Goal: Task Accomplishment & Management: Manage account settings

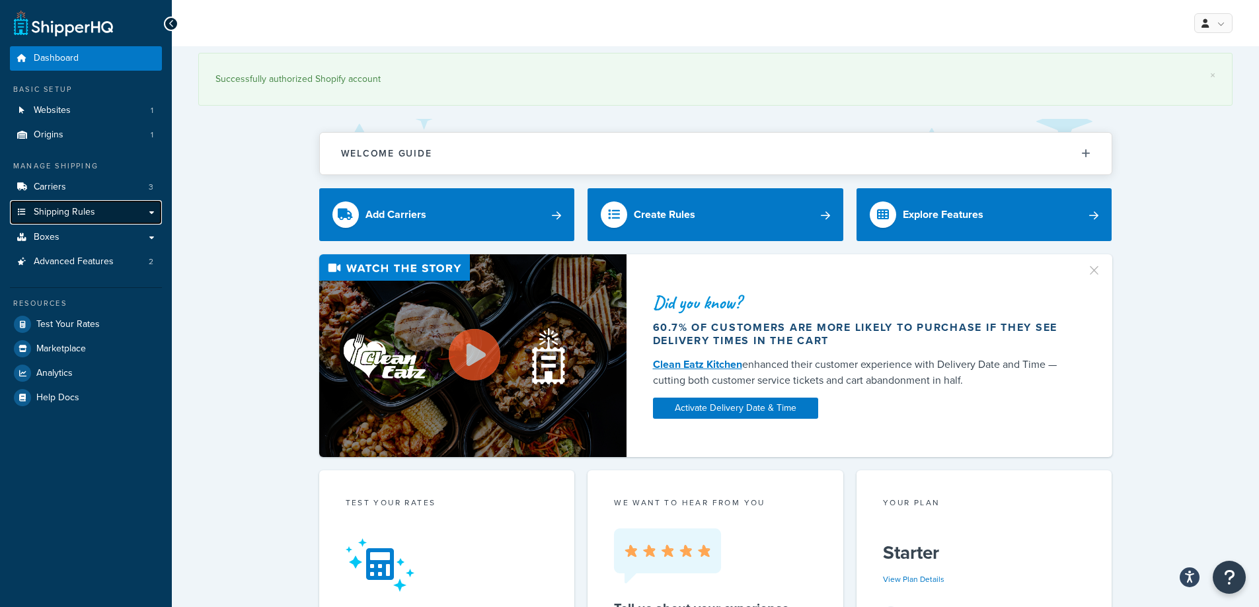
click at [153, 217] on link "Shipping Rules" at bounding box center [86, 212] width 152 height 24
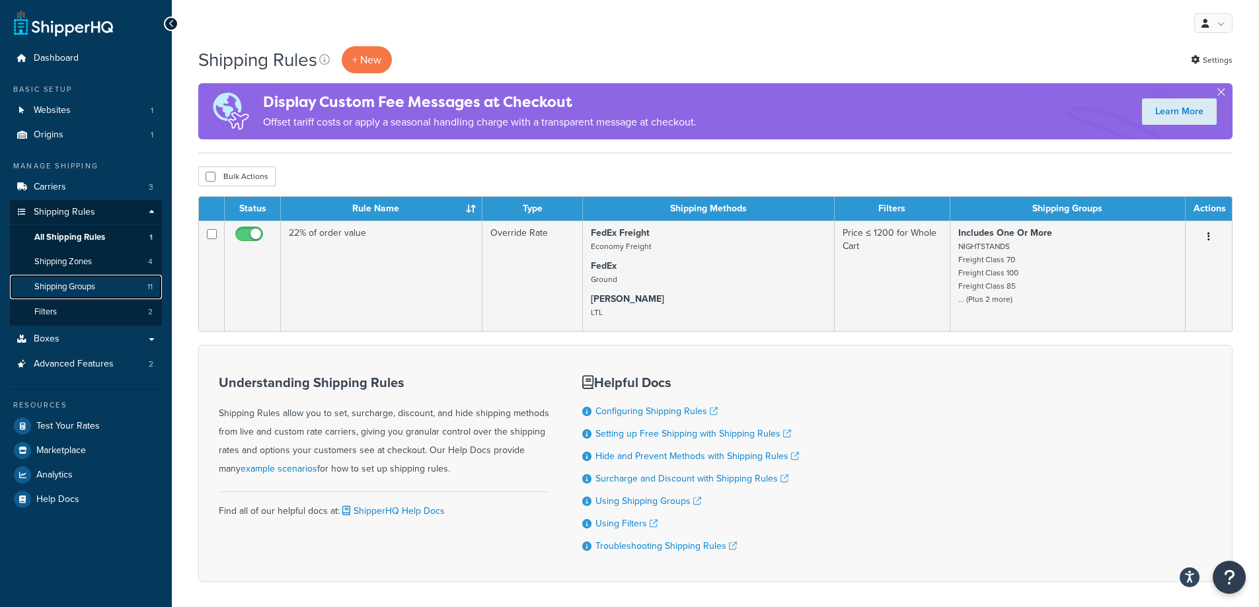
click at [73, 291] on span "Shipping Groups" at bounding box center [64, 286] width 61 height 11
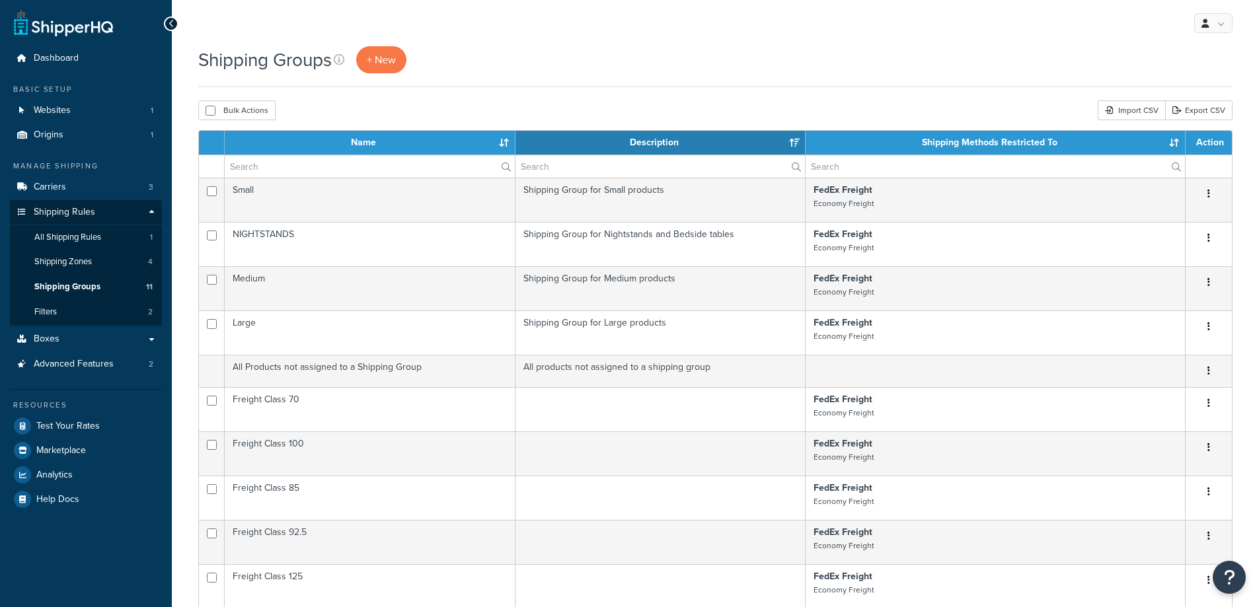
select select "15"
click at [211, 114] on input "checkbox" at bounding box center [210, 111] width 10 height 10
checkbox input "true"
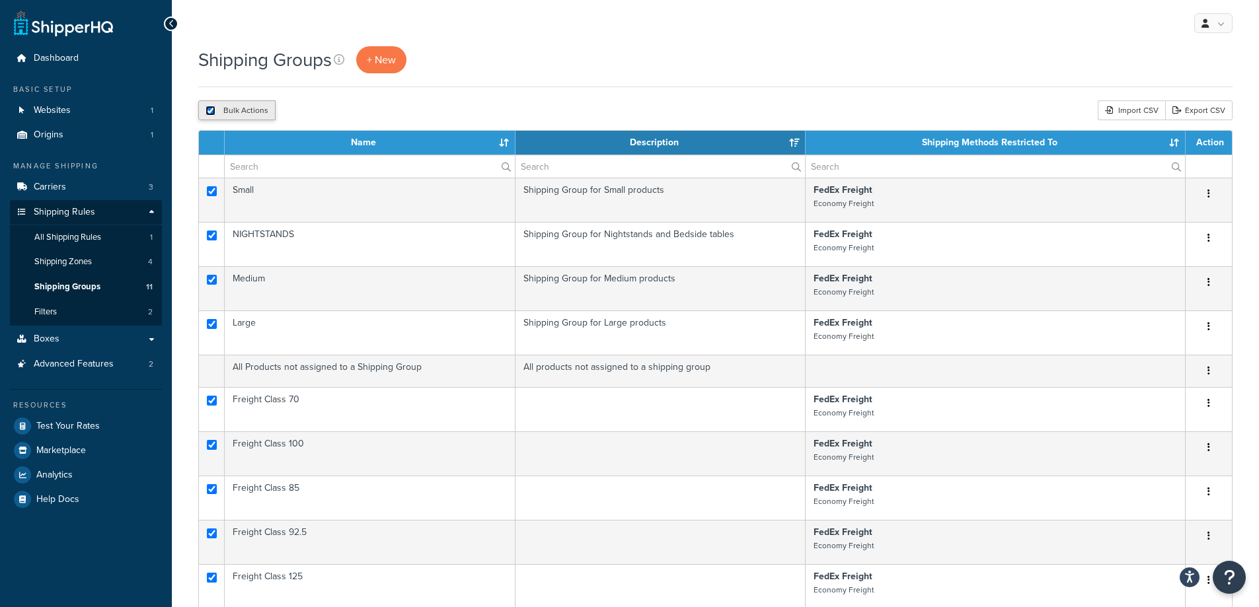
checkbox input "true"
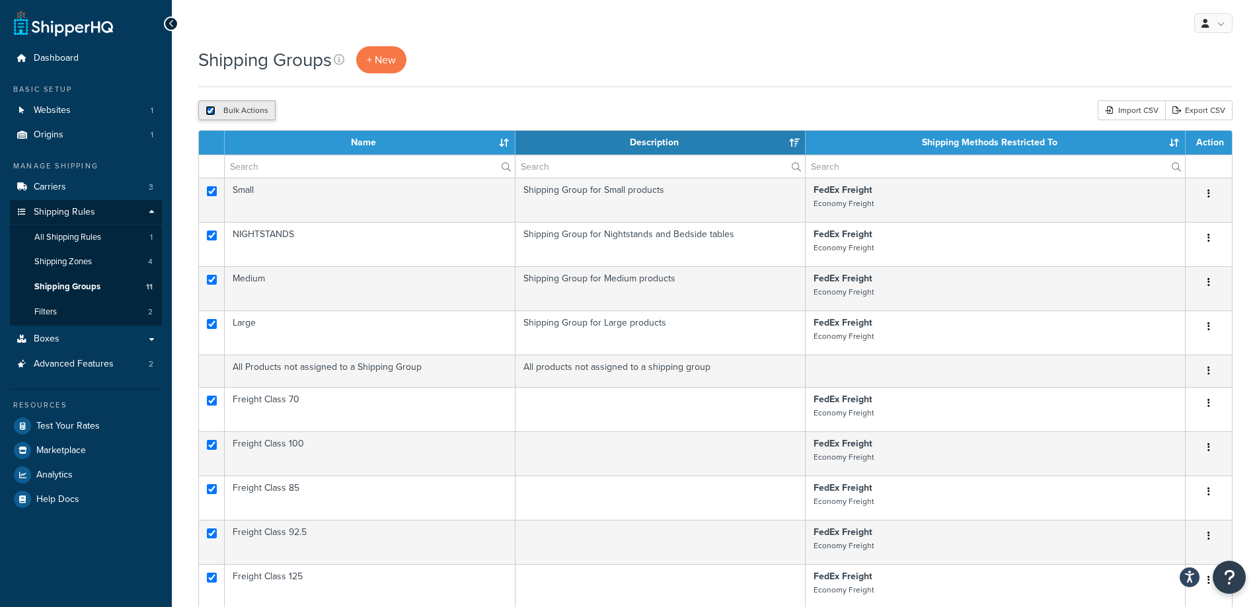
checkbox input "true"
click at [211, 114] on input "checkbox" at bounding box center [210, 111] width 10 height 10
checkbox input "false"
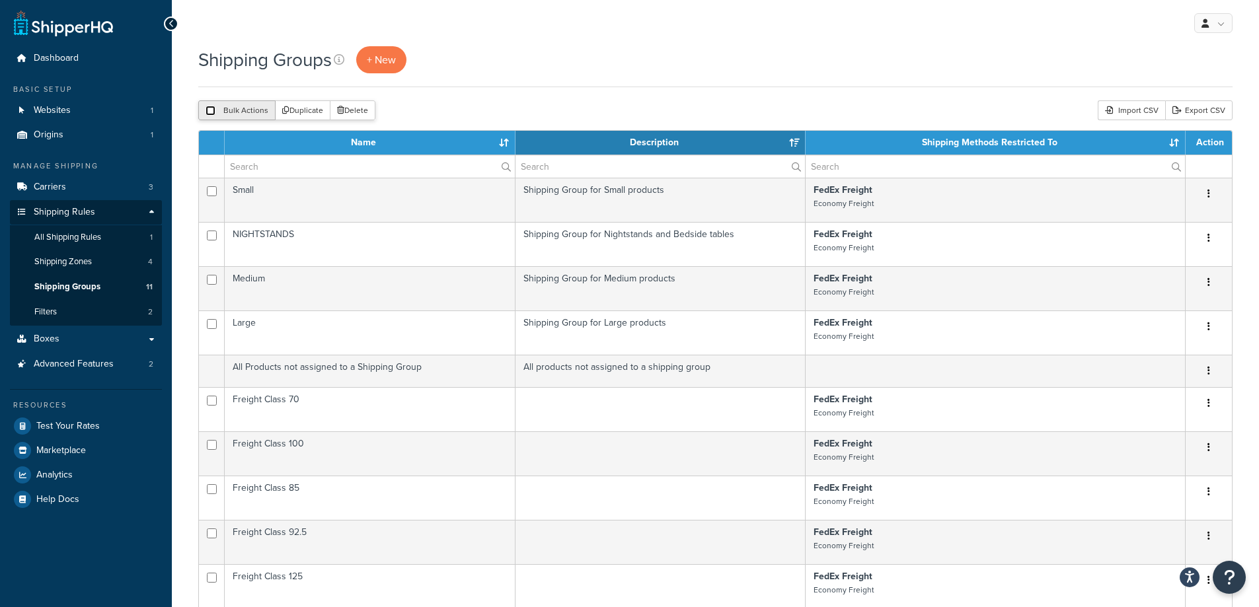
checkbox input "false"
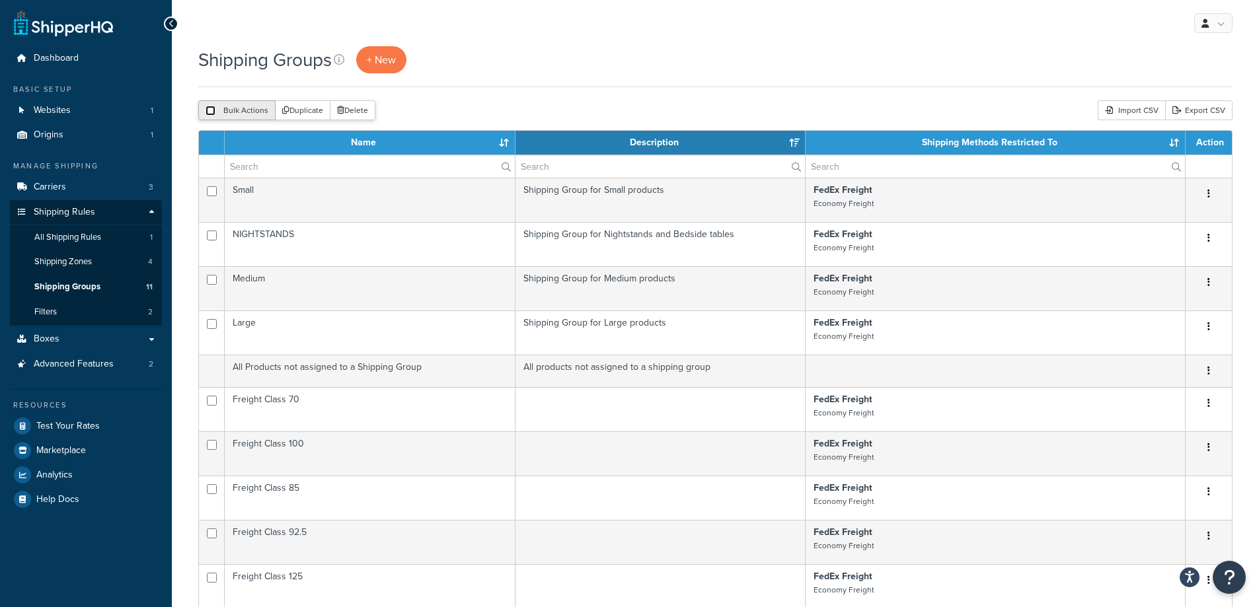
checkbox input "false"
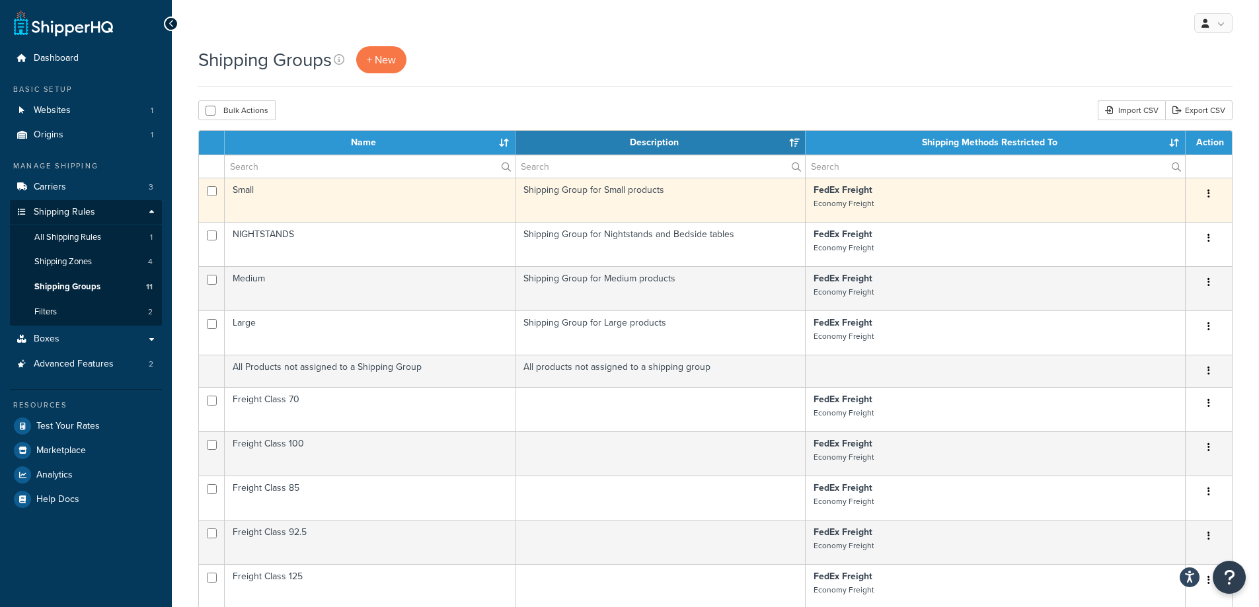
click at [1207, 196] on icon "button" at bounding box center [1208, 193] width 3 height 9
click at [1174, 219] on link "Edit" at bounding box center [1155, 220] width 104 height 27
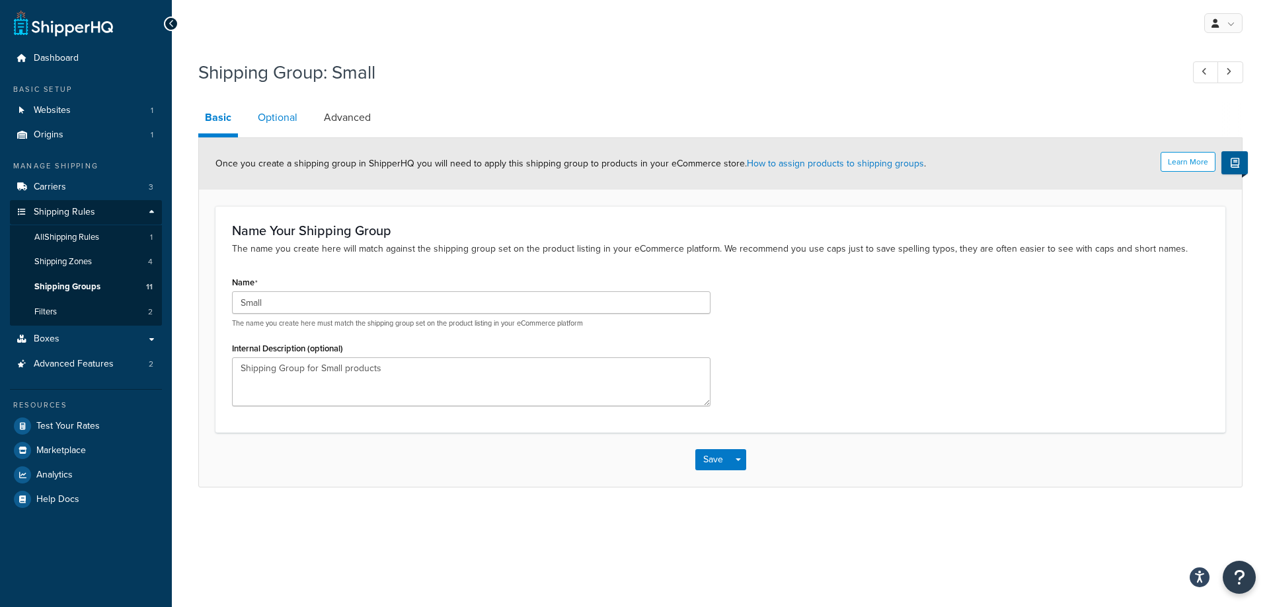
click at [263, 116] on link "Optional" at bounding box center [277, 118] width 53 height 32
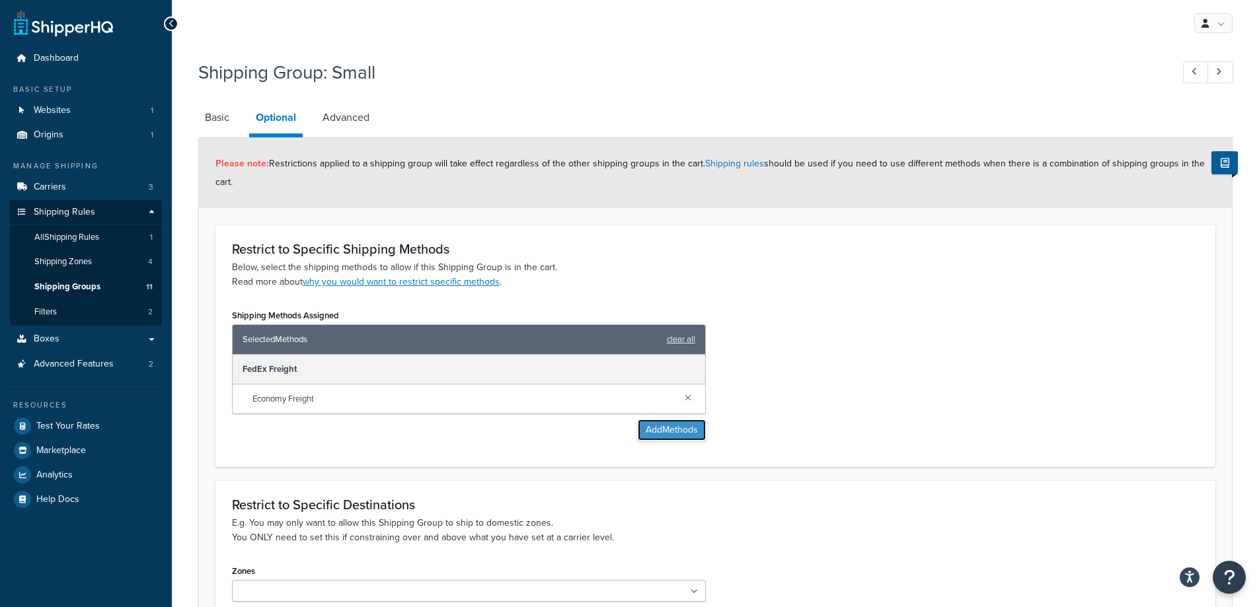
click at [682, 433] on button "Add Methods" at bounding box center [672, 430] width 68 height 21
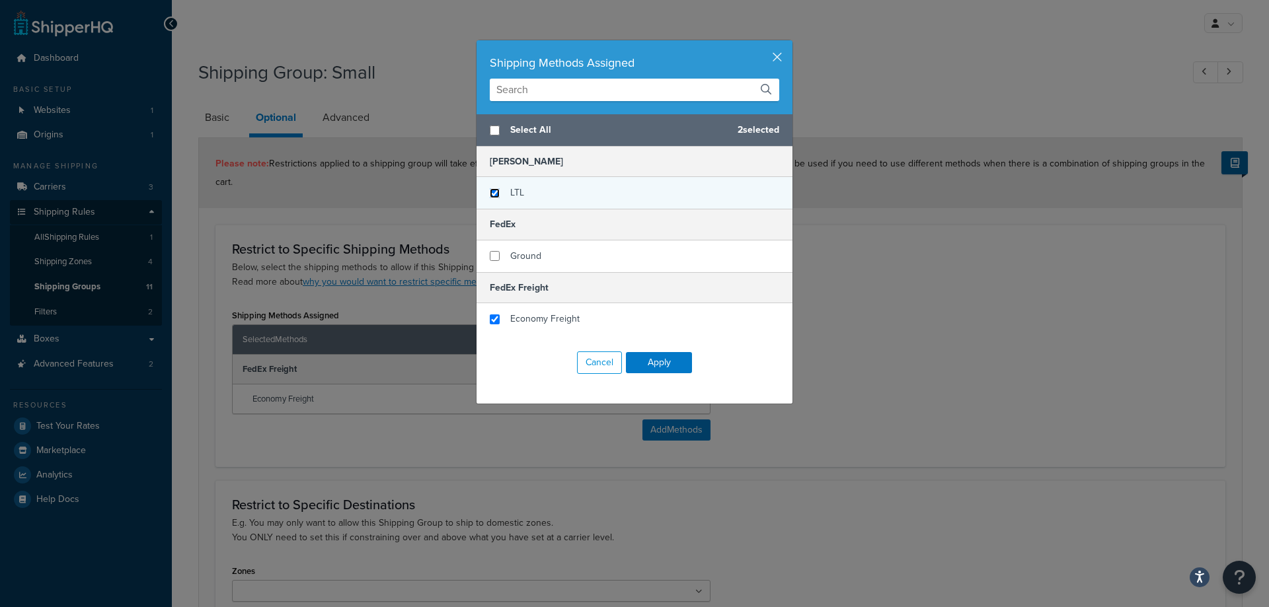
click at [491, 194] on input "checkbox" at bounding box center [495, 193] width 10 height 10
checkbox input "true"
click at [658, 362] on button "Apply" at bounding box center [659, 362] width 66 height 21
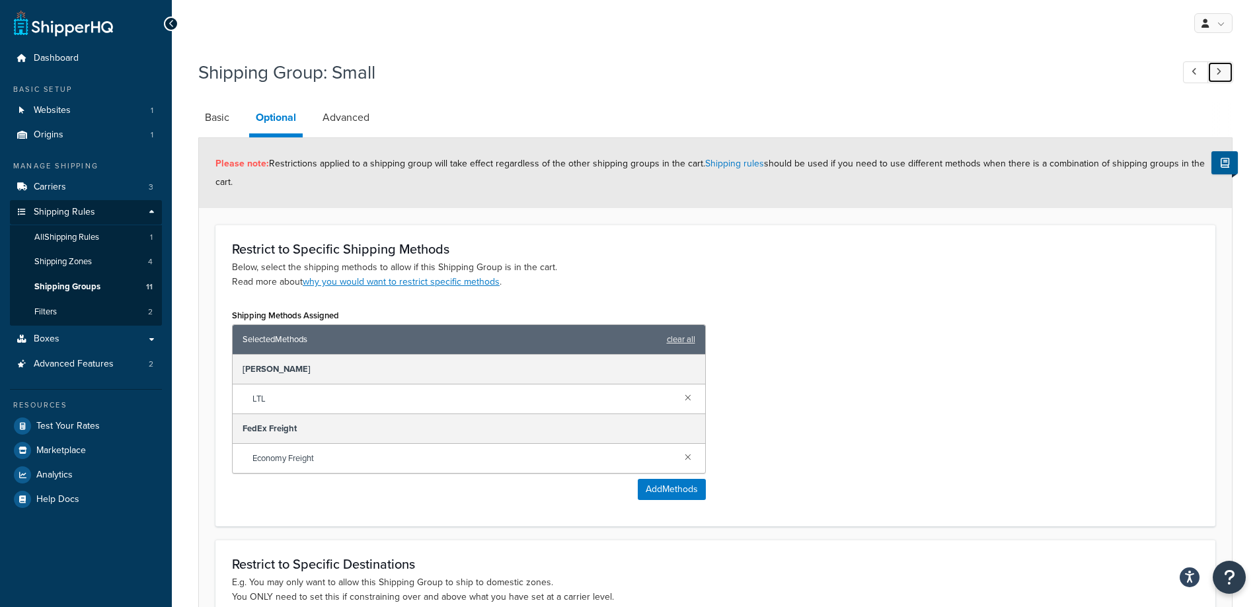
click at [1222, 75] on link at bounding box center [1220, 72] width 26 height 22
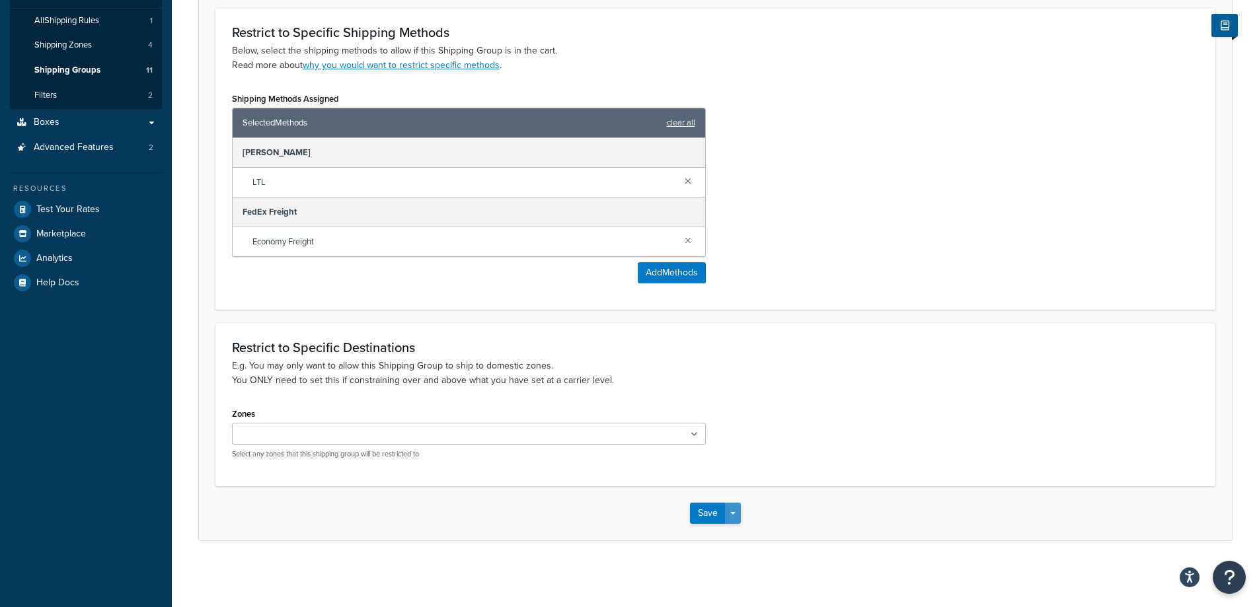
click at [735, 515] on span "button" at bounding box center [732, 513] width 5 height 3
click at [700, 512] on button "Save" at bounding box center [708, 513] width 36 height 21
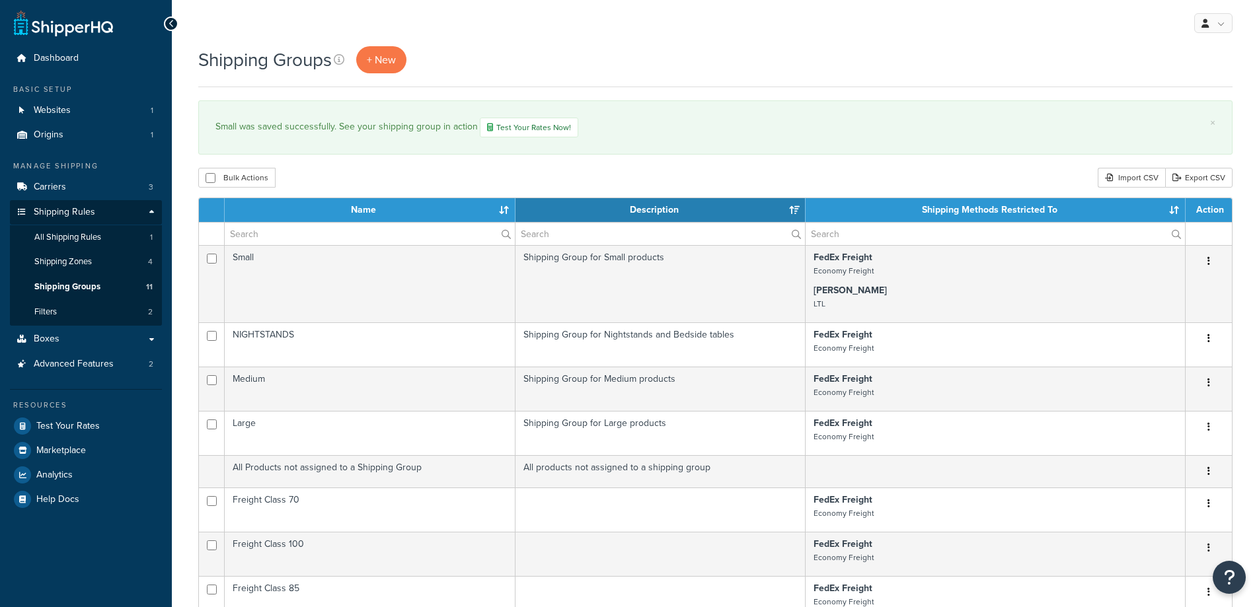
select select "15"
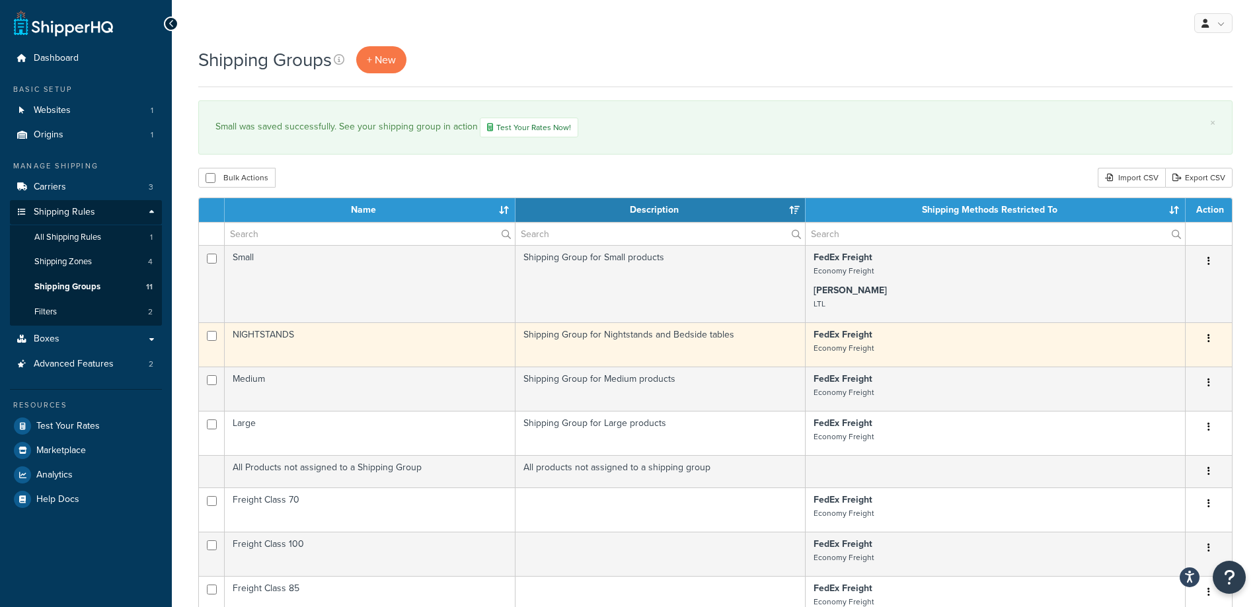
click at [1204, 342] on button "button" at bounding box center [1208, 338] width 19 height 21
click at [1185, 361] on link "Edit" at bounding box center [1155, 367] width 104 height 27
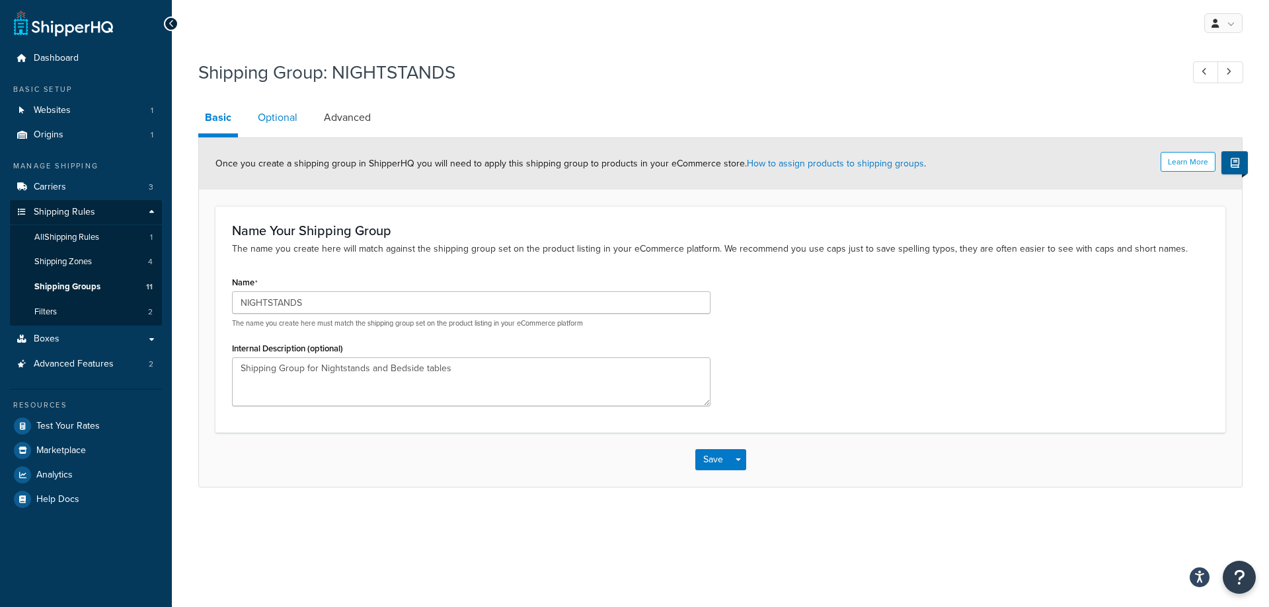
click at [293, 121] on link "Optional" at bounding box center [277, 118] width 53 height 32
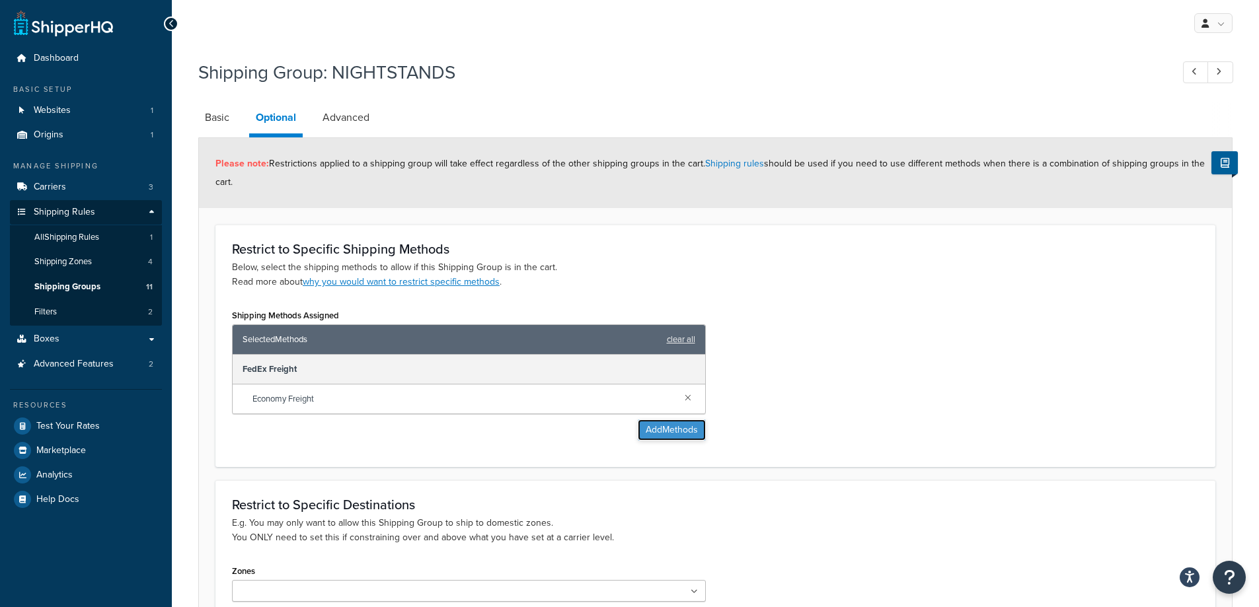
click at [652, 437] on button "Add Methods" at bounding box center [672, 430] width 68 height 21
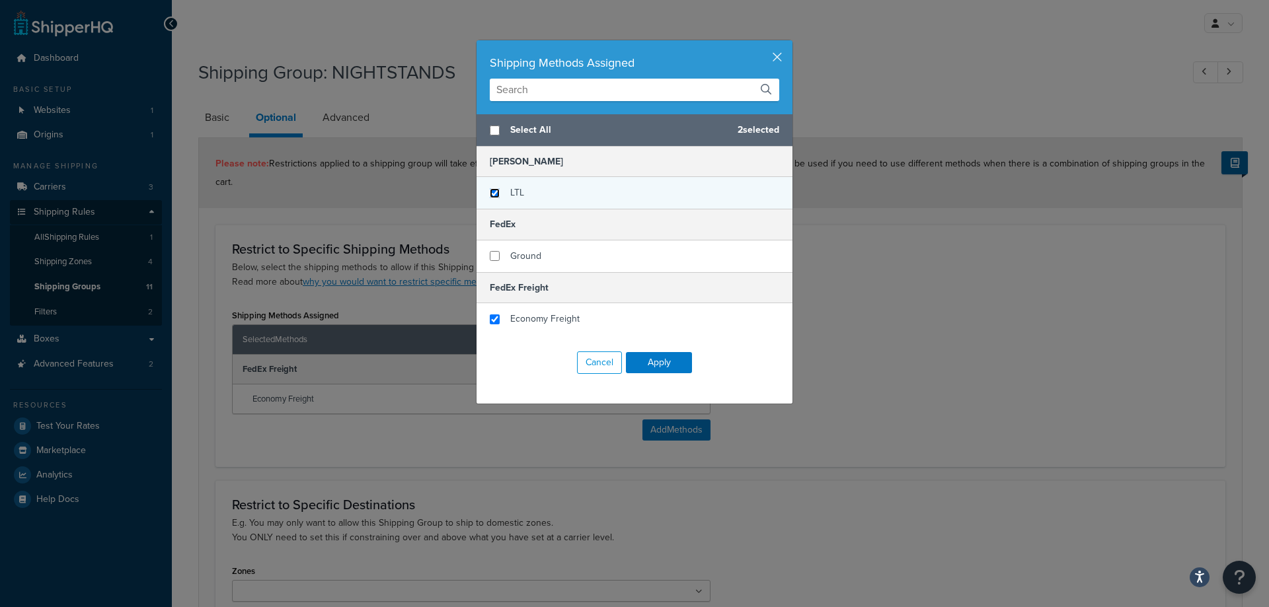
click at [490, 196] on input "checkbox" at bounding box center [495, 193] width 10 height 10
checkbox input "true"
click at [660, 361] on button "Apply" at bounding box center [659, 362] width 66 height 21
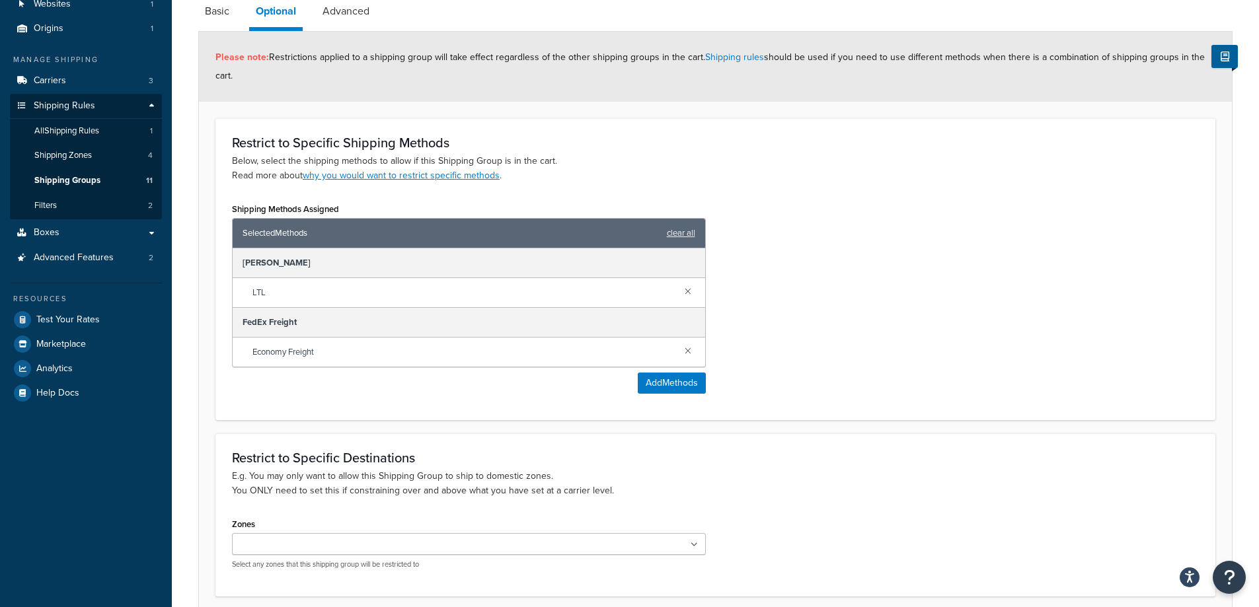
scroll to position [218, 0]
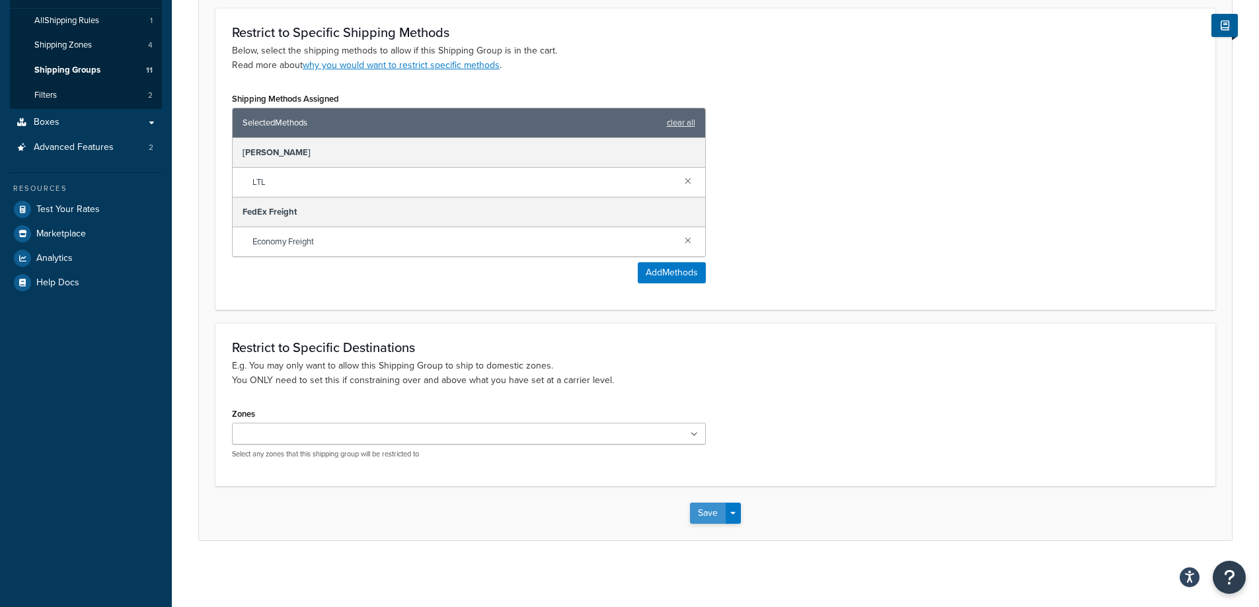
click at [698, 510] on button "Save" at bounding box center [708, 513] width 36 height 21
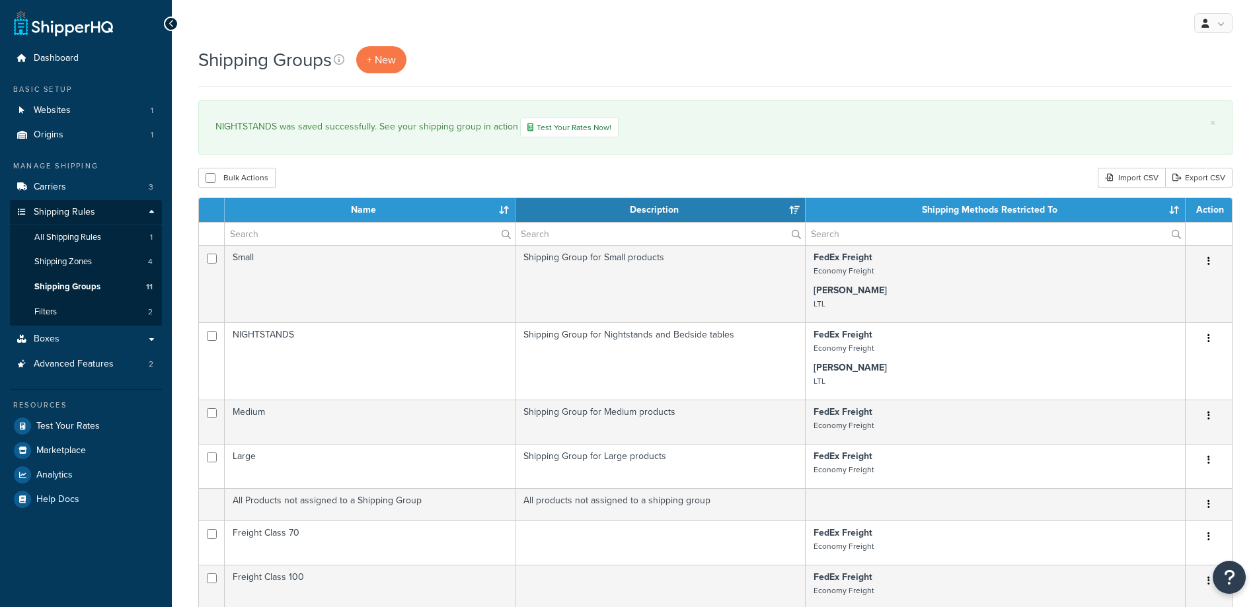
select select "15"
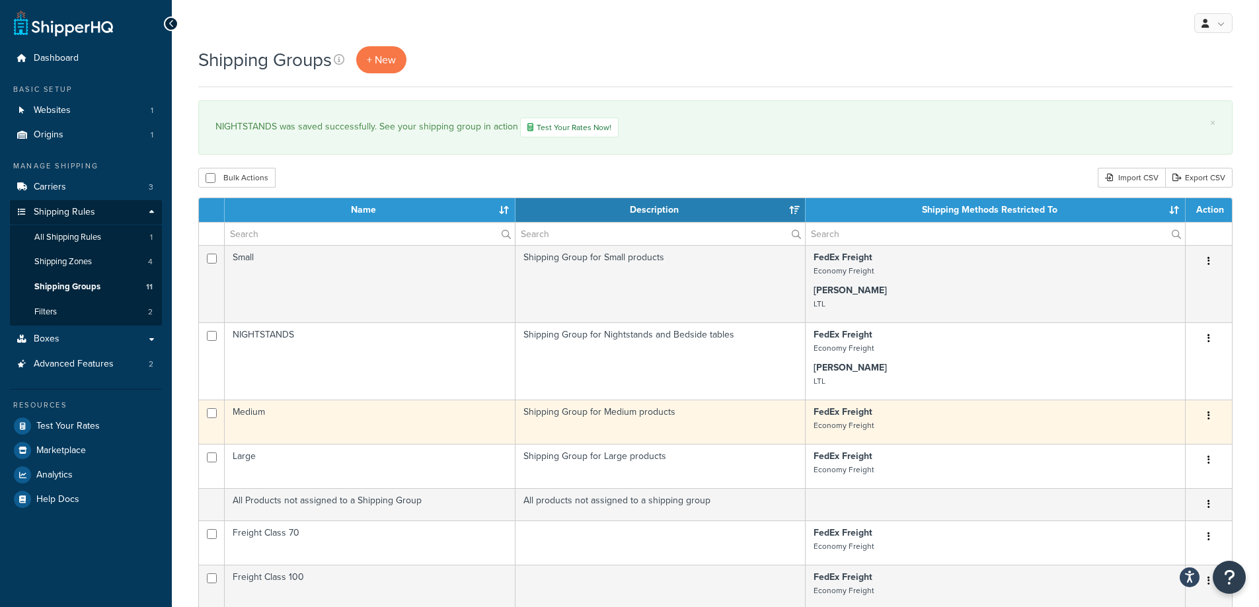
click at [1209, 420] on icon "button" at bounding box center [1208, 415] width 3 height 9
click at [1155, 451] on link "Edit" at bounding box center [1155, 446] width 104 height 27
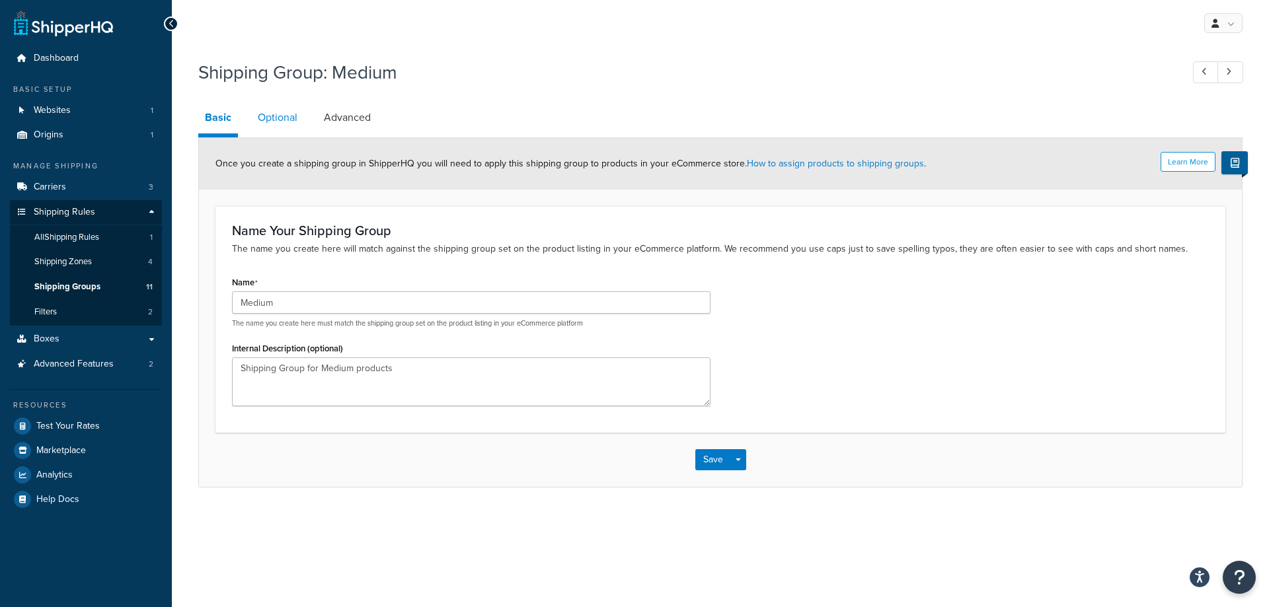
click at [261, 112] on link "Optional" at bounding box center [277, 118] width 53 height 32
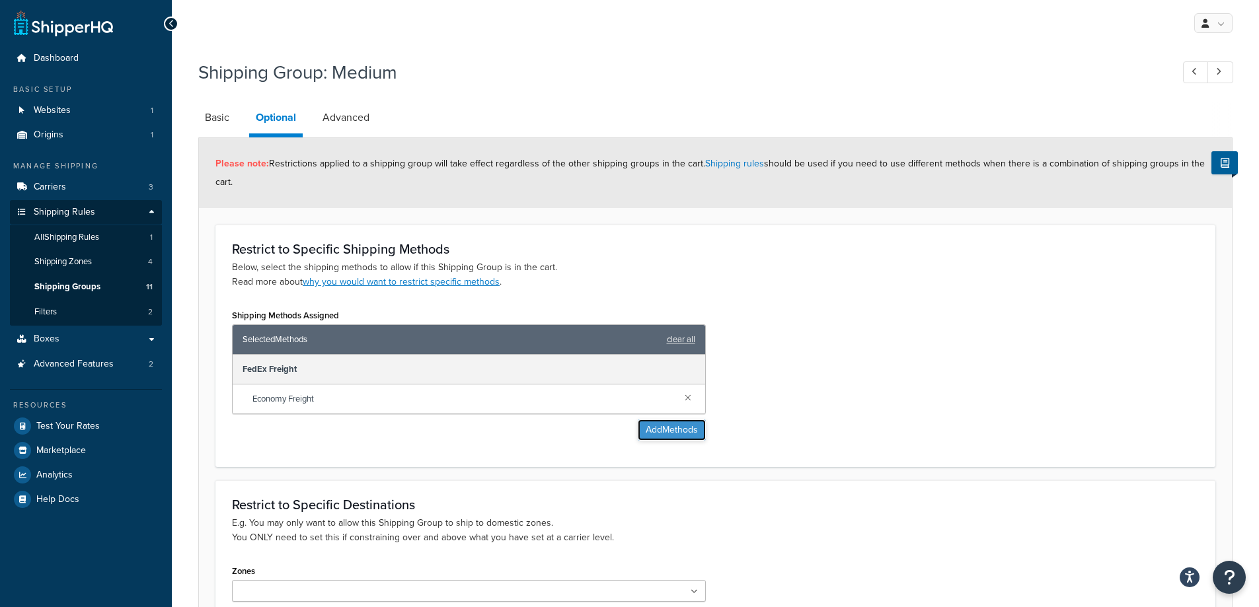
click at [676, 432] on button "Add Methods" at bounding box center [672, 430] width 68 height 21
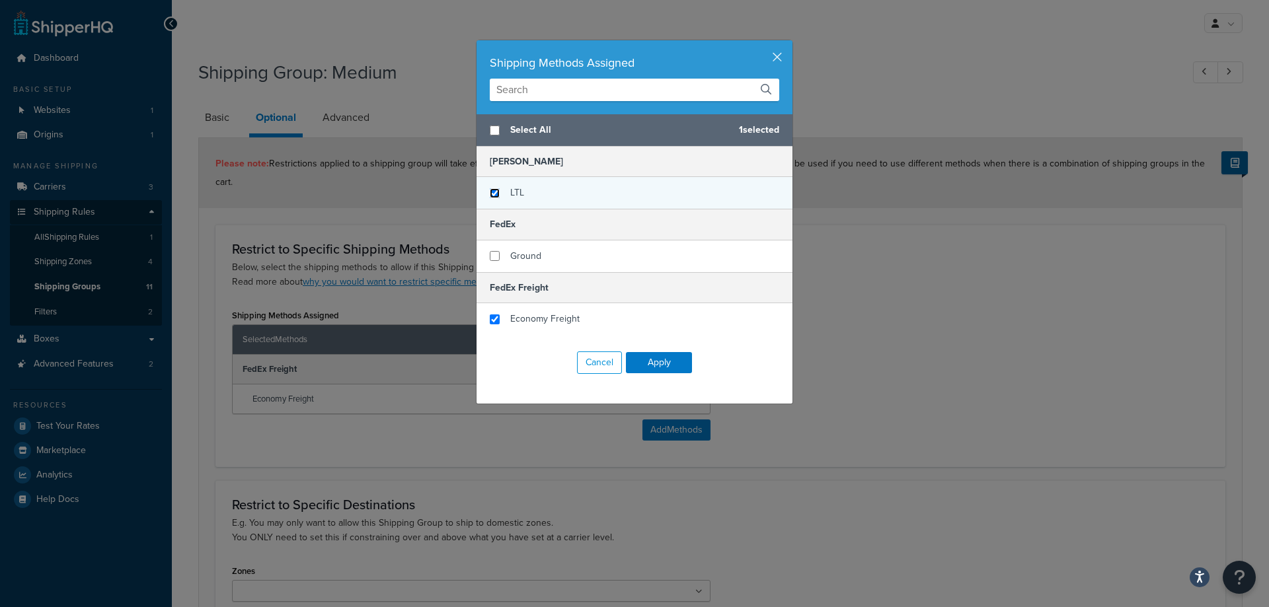
click at [490, 192] on input "checkbox" at bounding box center [495, 193] width 10 height 10
checkbox input "true"
click at [665, 364] on button "Apply" at bounding box center [659, 362] width 66 height 21
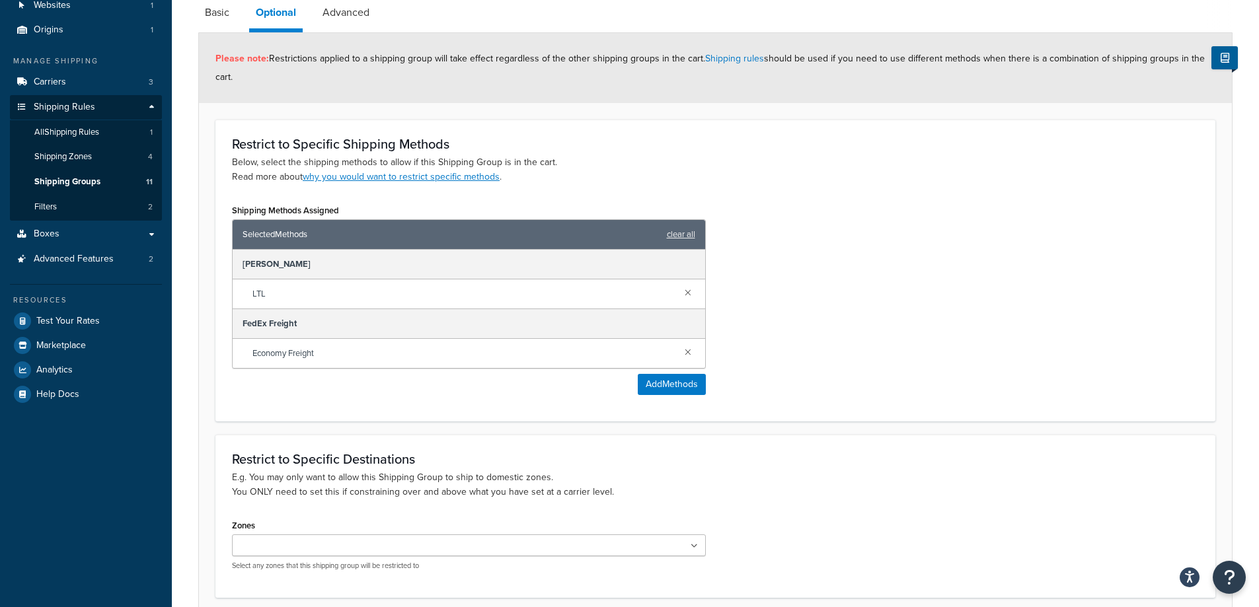
scroll to position [218, 0]
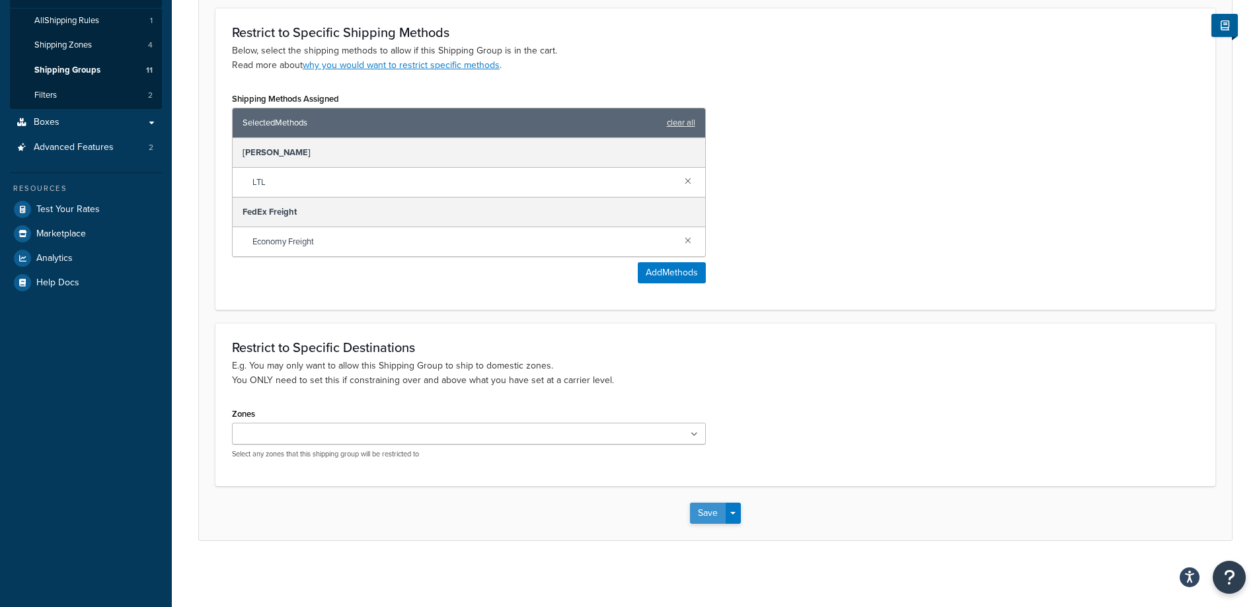
click at [700, 516] on button "Save" at bounding box center [708, 513] width 36 height 21
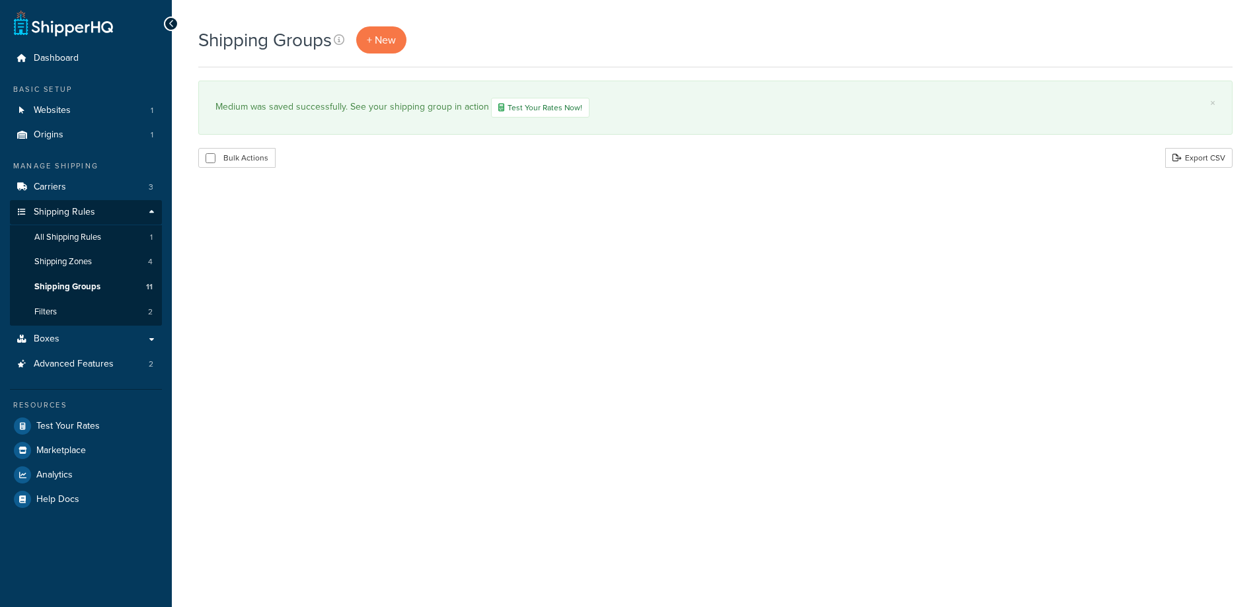
select select "15"
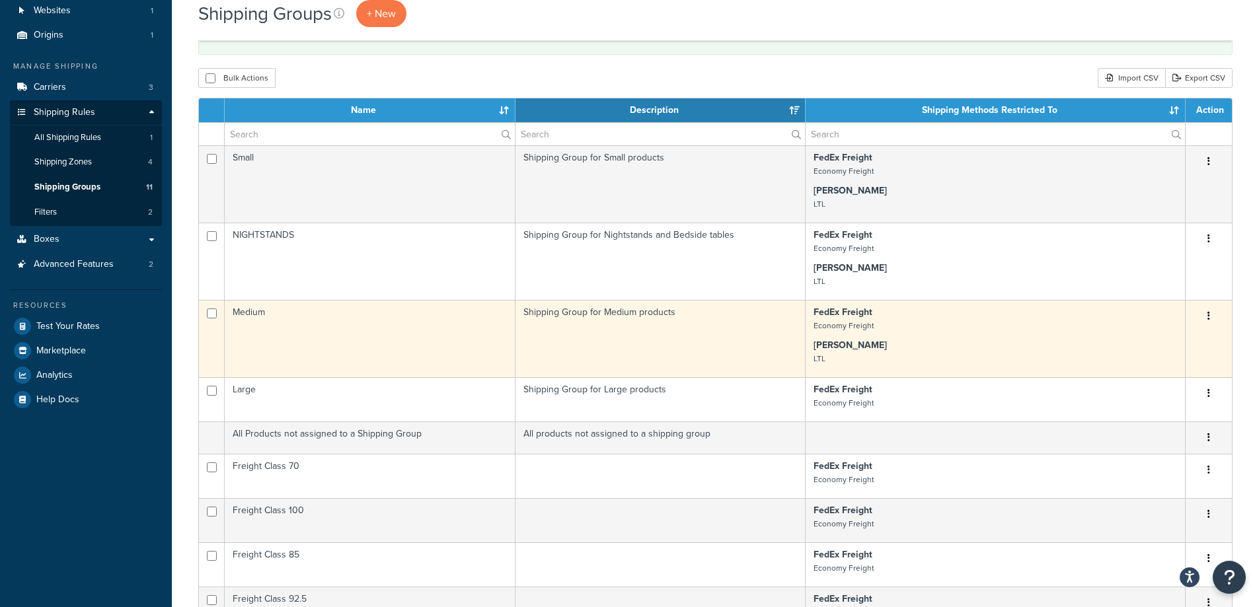
scroll to position [132, 0]
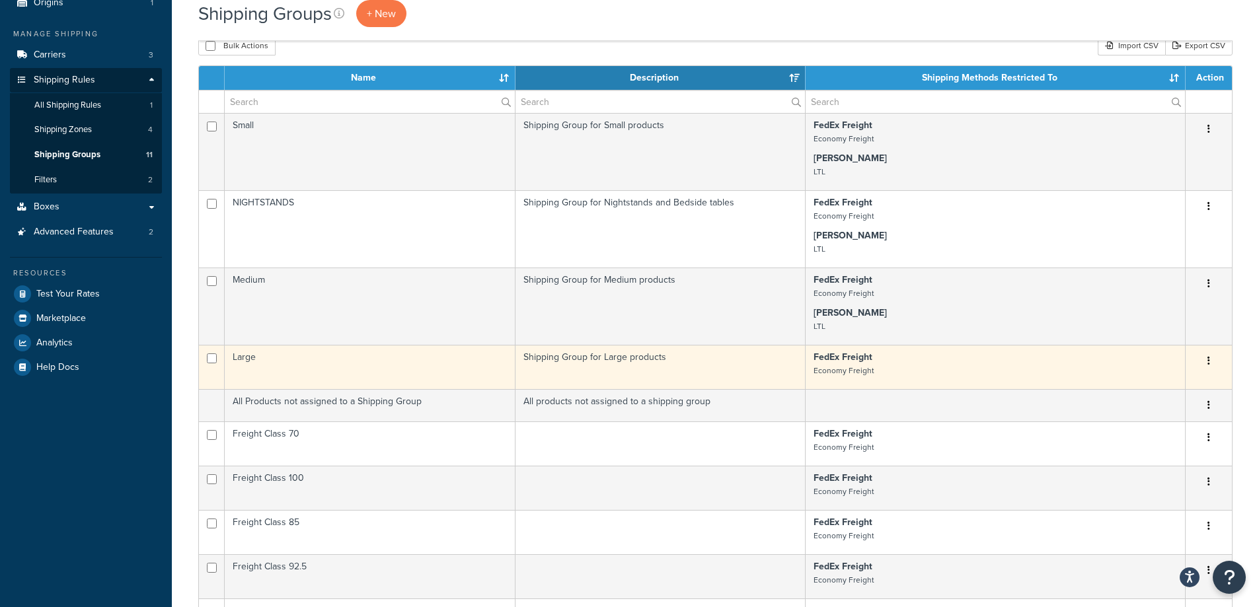
click at [1212, 371] on button "button" at bounding box center [1208, 361] width 19 height 21
click at [1145, 393] on link "Edit" at bounding box center [1155, 392] width 104 height 27
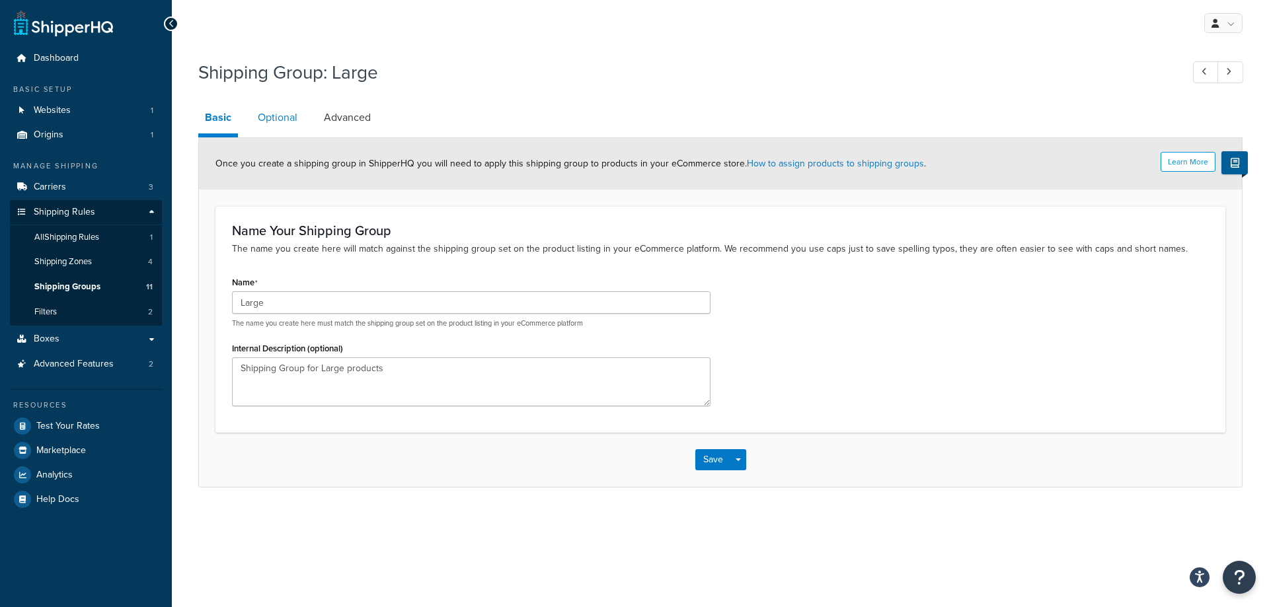
click at [270, 120] on link "Optional" at bounding box center [277, 118] width 53 height 32
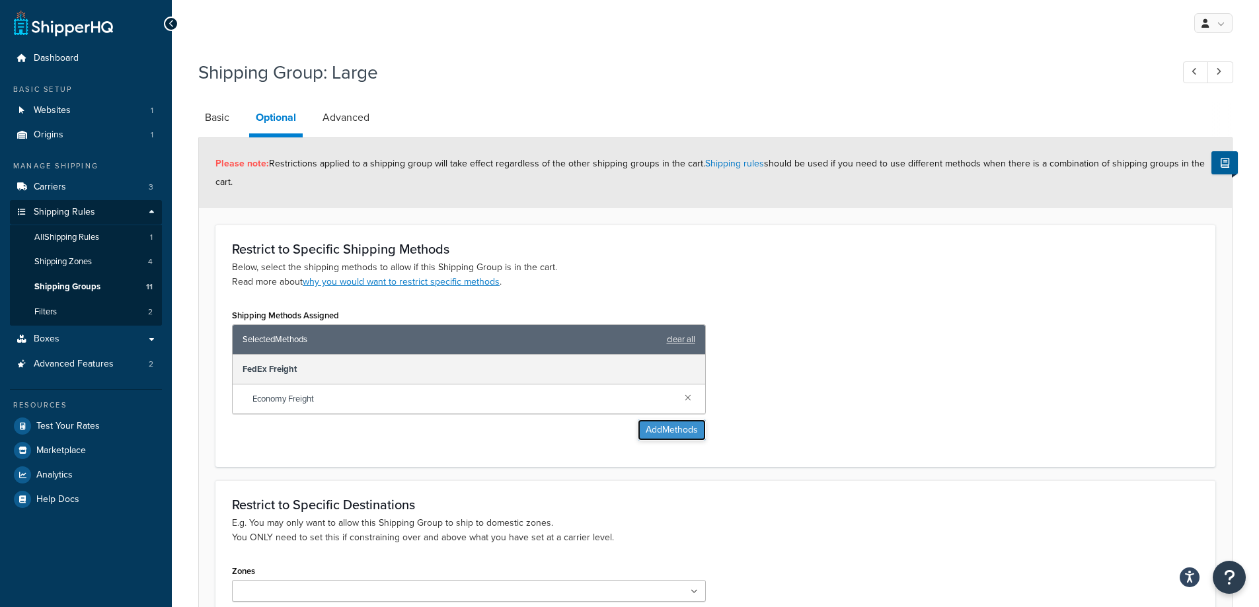
click at [680, 426] on button "Add Methods" at bounding box center [672, 430] width 68 height 21
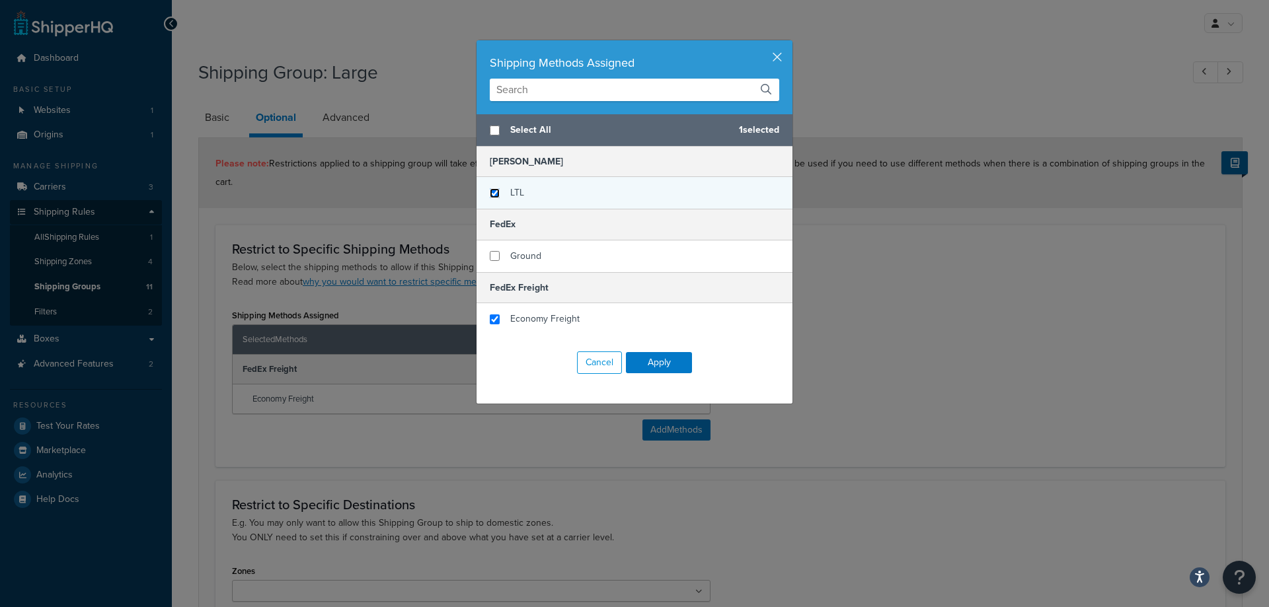
click at [492, 189] on input "checkbox" at bounding box center [495, 193] width 10 height 10
checkbox input "true"
click at [655, 369] on button "Apply" at bounding box center [659, 362] width 66 height 21
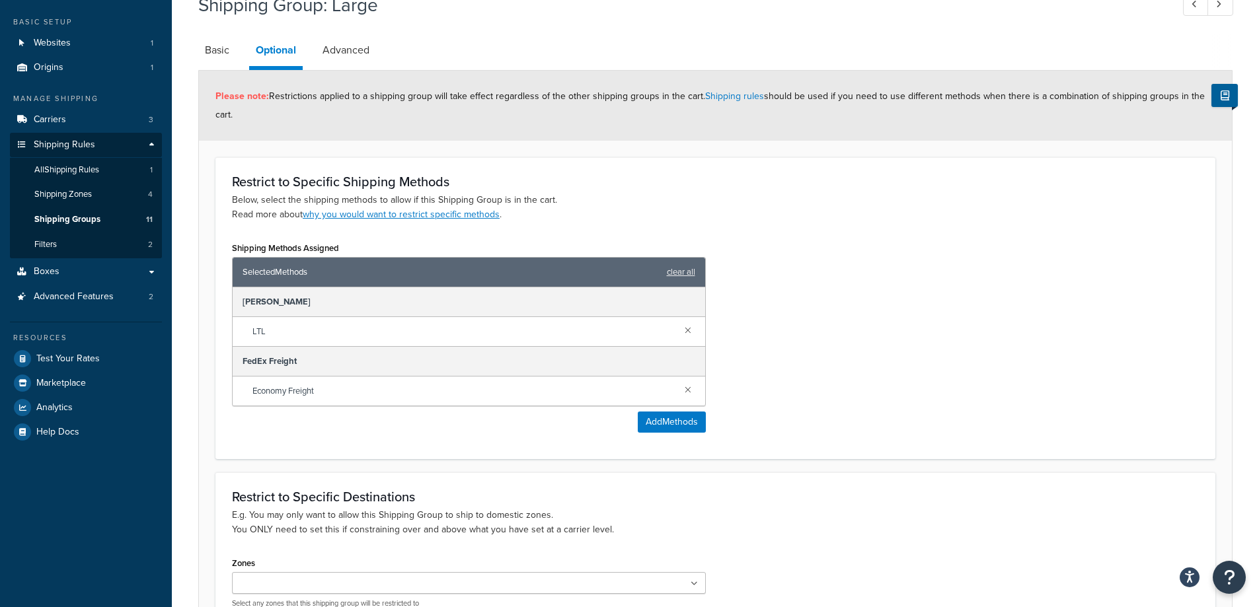
scroll to position [218, 0]
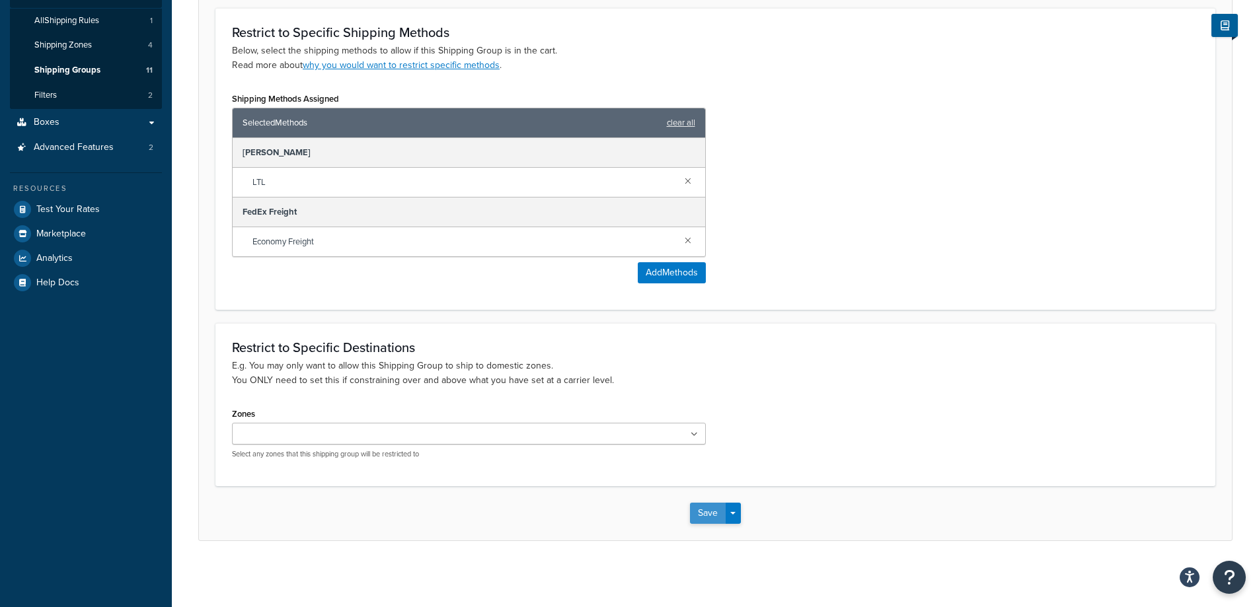
click at [708, 515] on button "Save" at bounding box center [708, 513] width 36 height 21
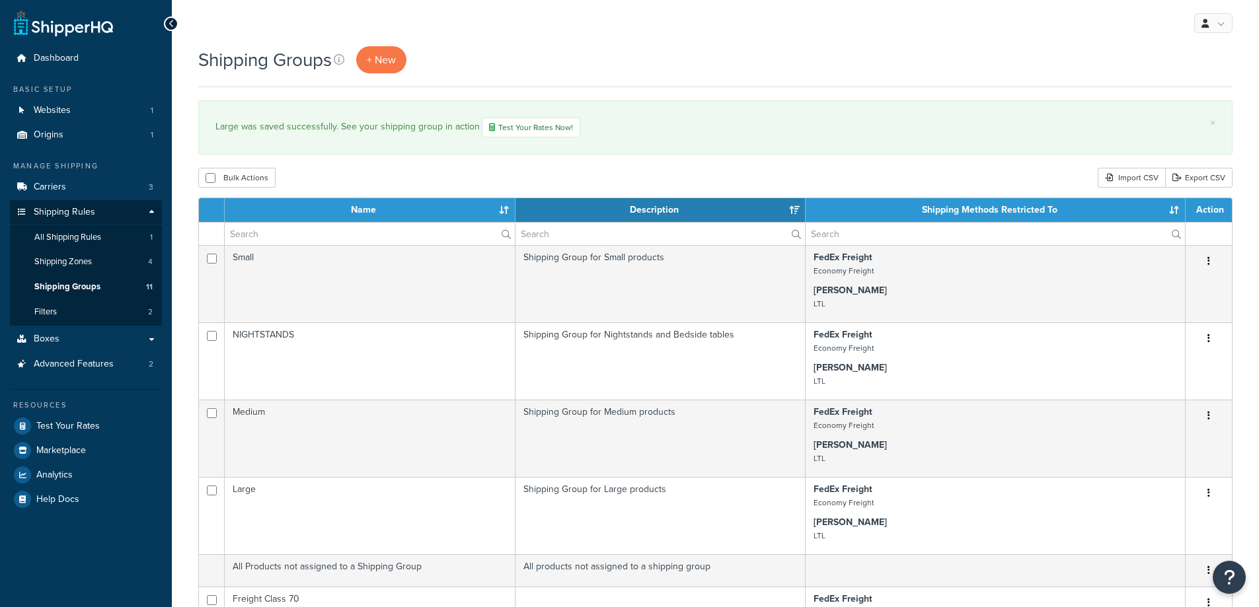
select select "15"
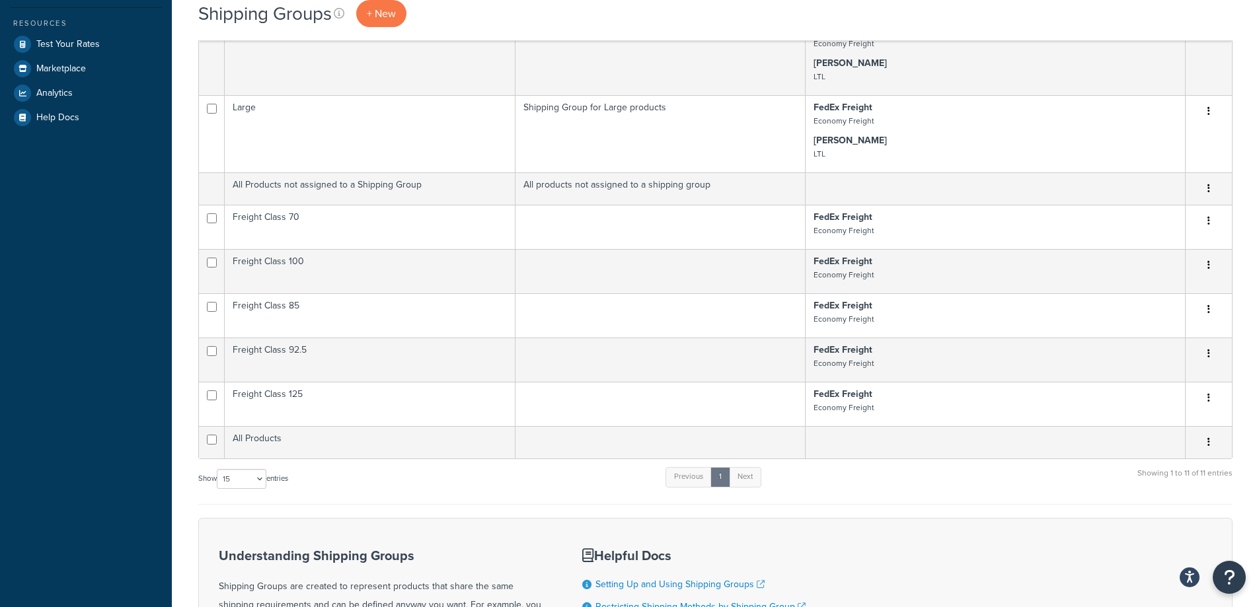
scroll to position [396, 0]
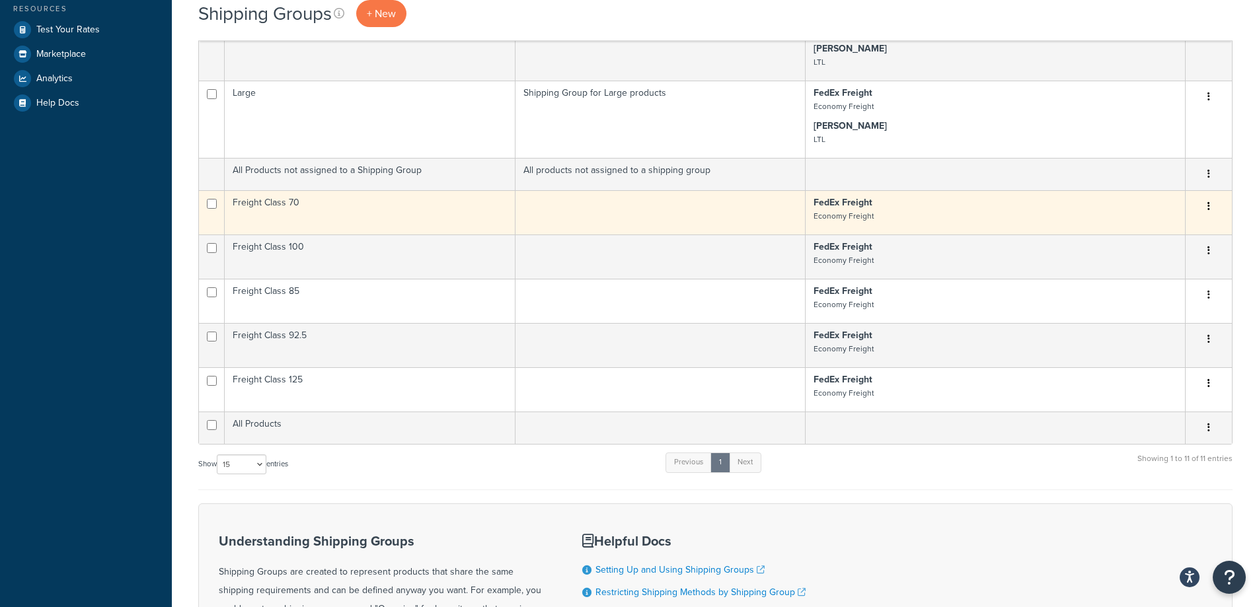
click at [1206, 213] on button "button" at bounding box center [1208, 206] width 19 height 21
click at [1135, 241] on link "Edit" at bounding box center [1155, 239] width 104 height 27
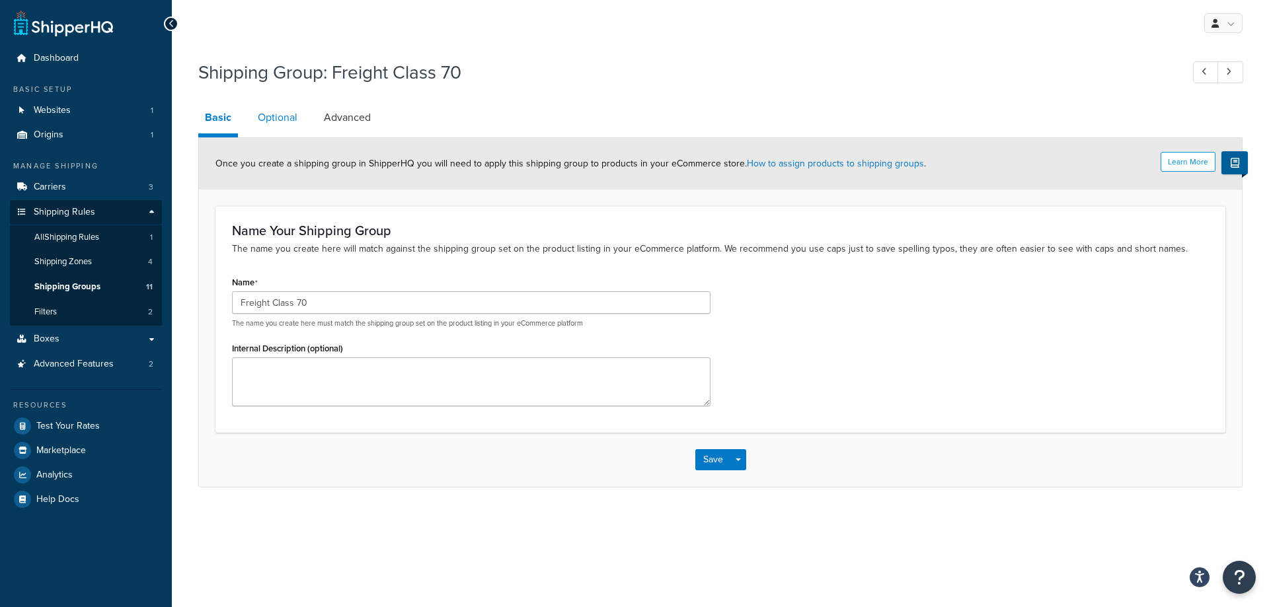
click at [290, 117] on link "Optional" at bounding box center [277, 118] width 53 height 32
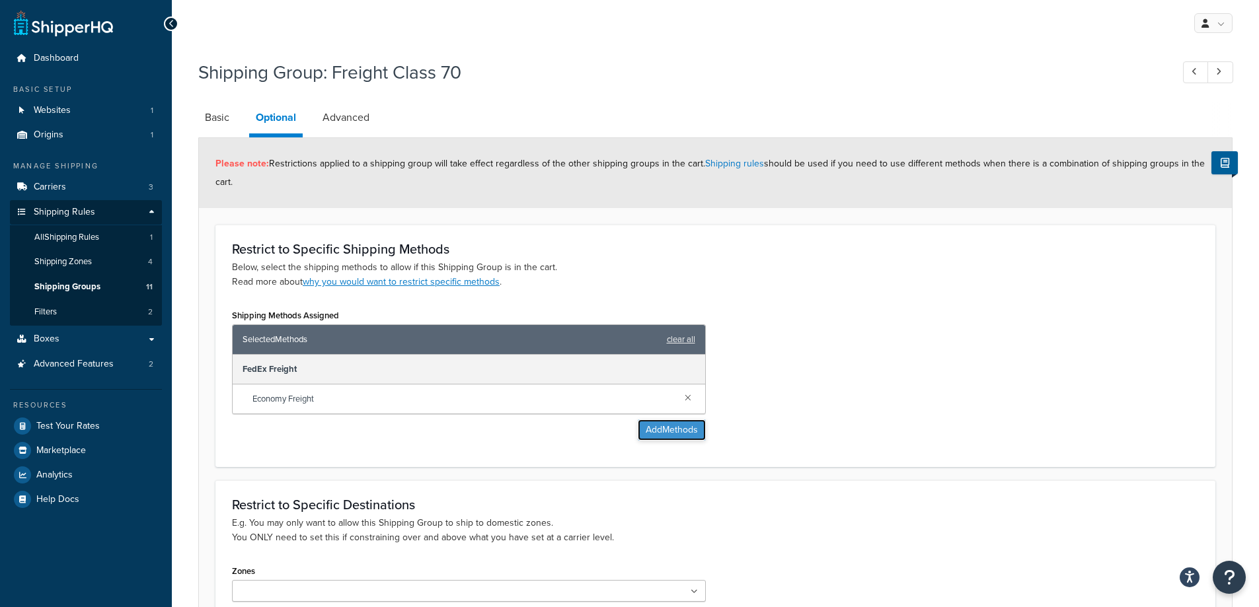
click at [681, 434] on button "Add Methods" at bounding box center [672, 430] width 68 height 21
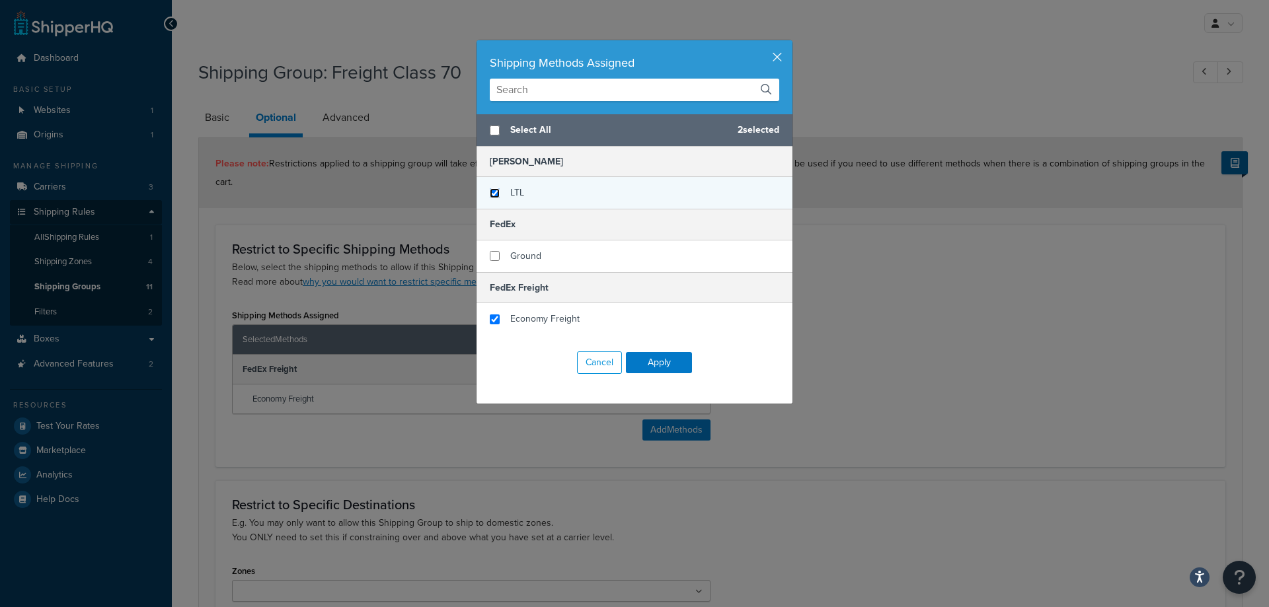
click at [490, 188] on input "checkbox" at bounding box center [495, 193] width 10 height 10
checkbox input "true"
click at [643, 364] on button "Apply" at bounding box center [659, 362] width 66 height 21
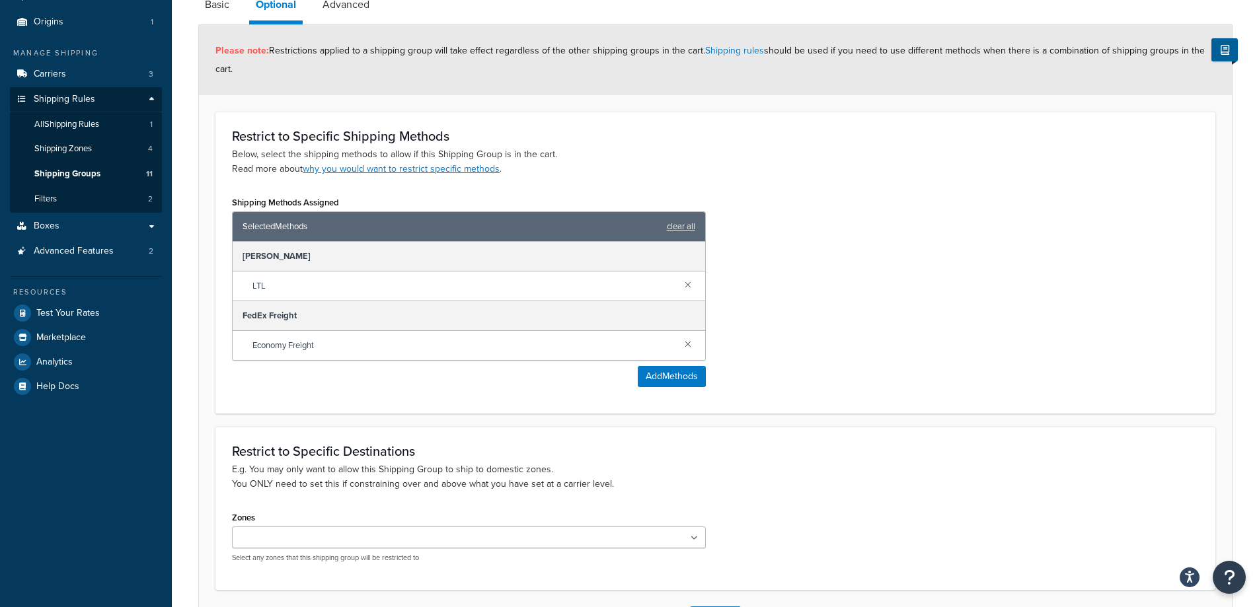
scroll to position [218, 0]
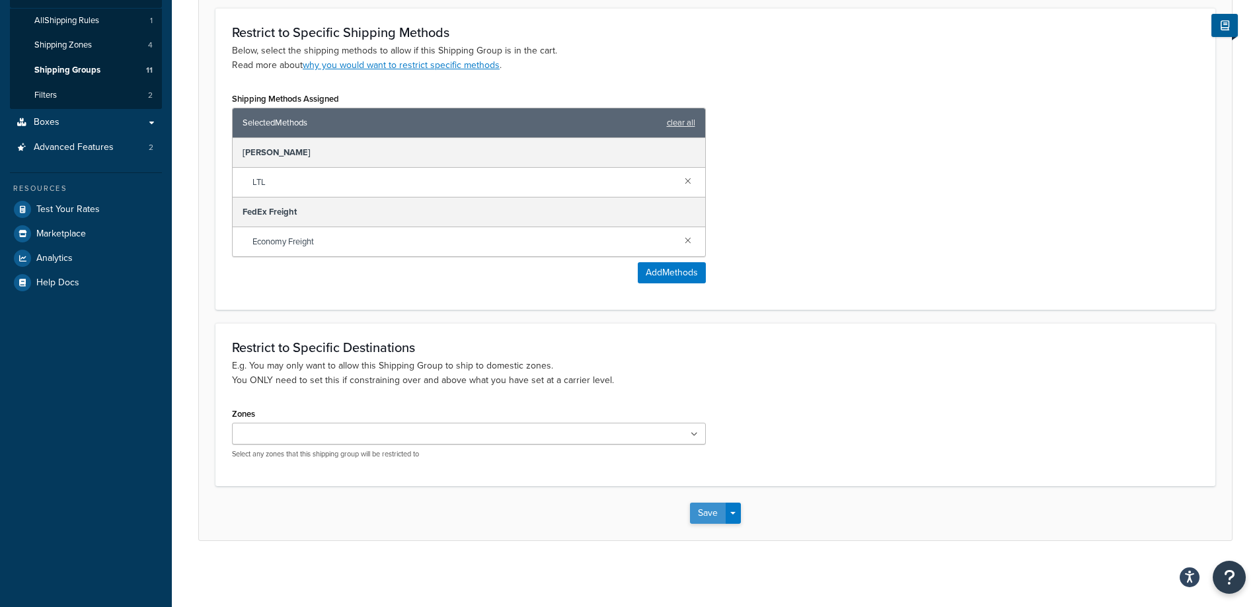
click at [705, 511] on button "Save" at bounding box center [708, 513] width 36 height 21
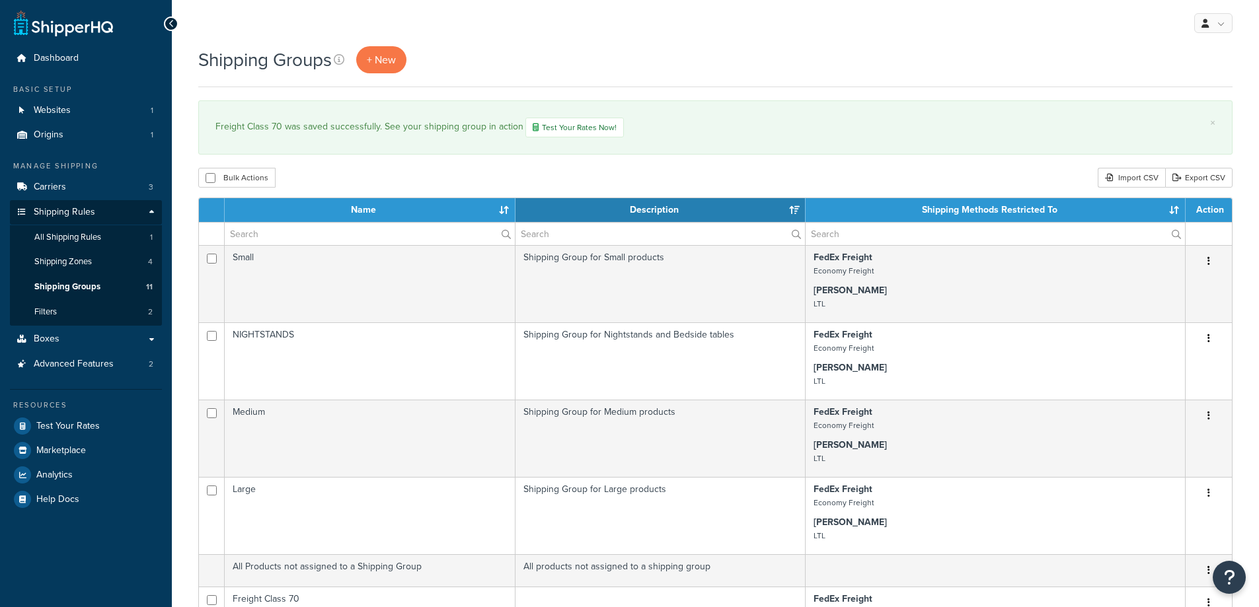
select select "15"
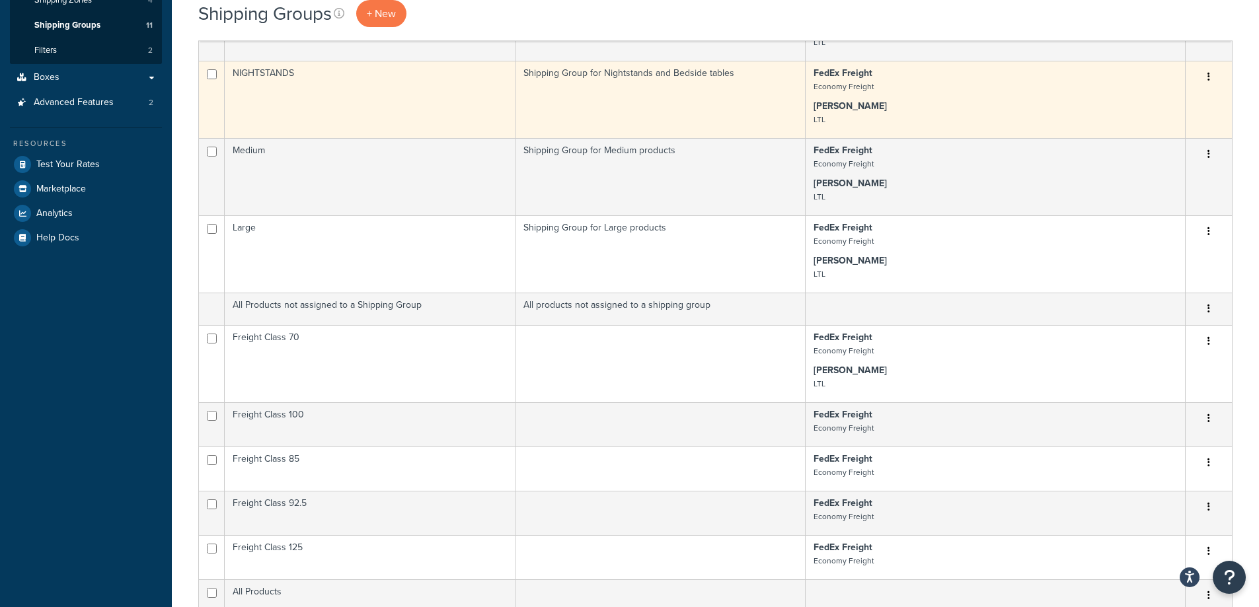
scroll to position [264, 0]
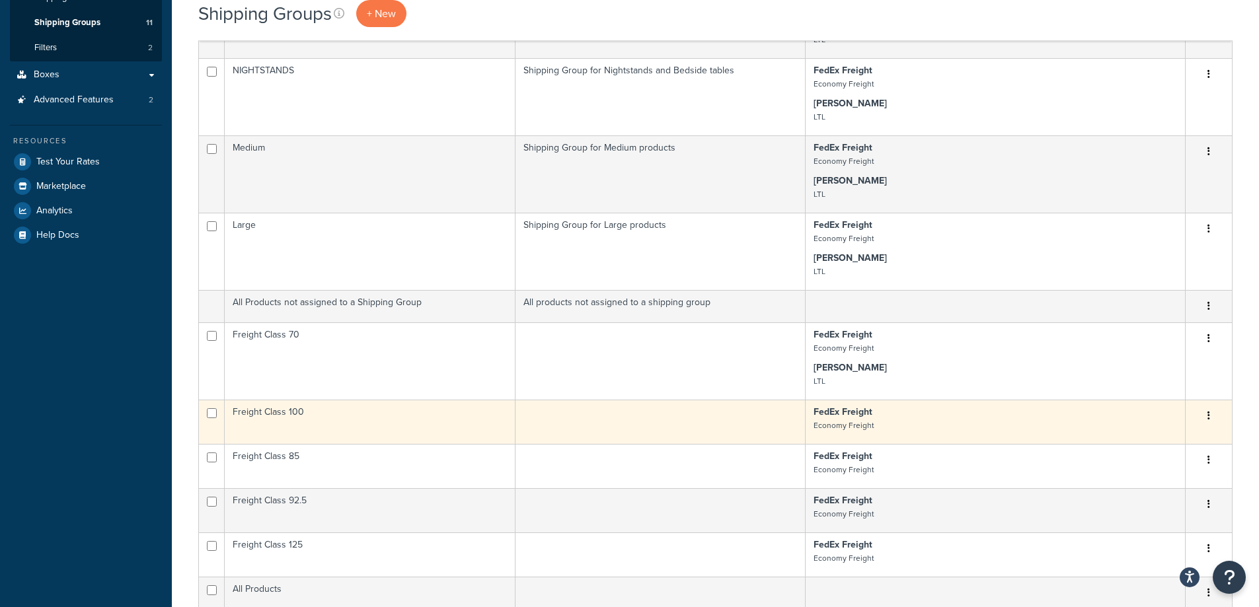
click at [1207, 420] on icon "button" at bounding box center [1208, 415] width 3 height 9
click at [1163, 443] on link "Edit" at bounding box center [1155, 450] width 104 height 27
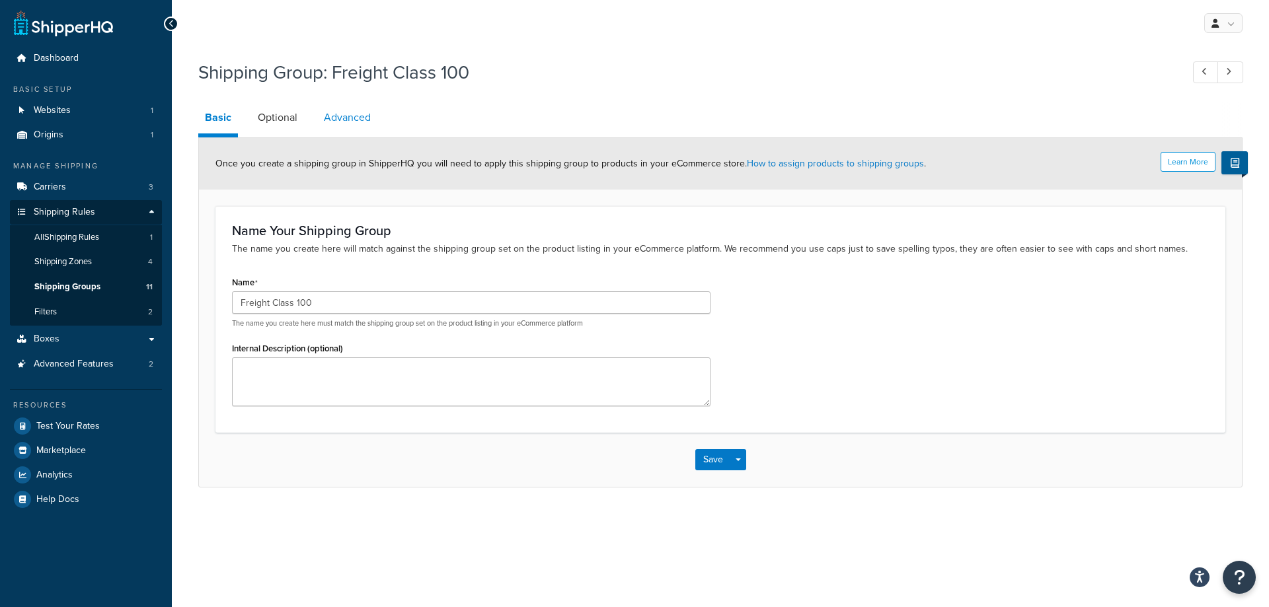
click at [356, 118] on link "Advanced" at bounding box center [347, 118] width 60 height 32
select select "100"
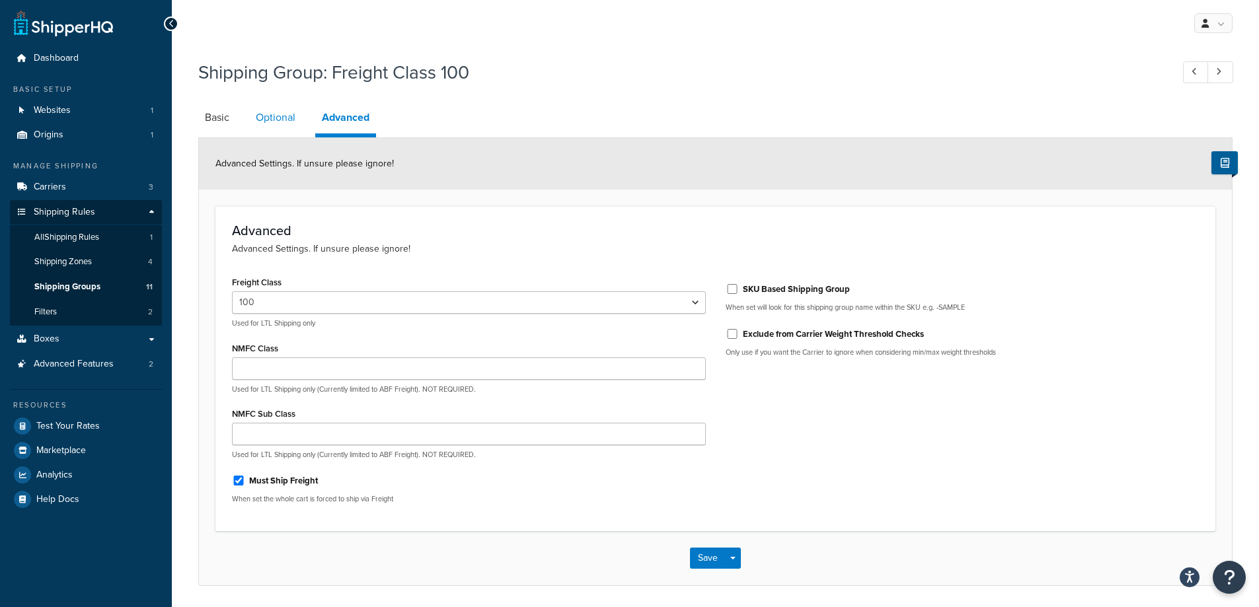
click at [268, 123] on link "Optional" at bounding box center [275, 118] width 53 height 32
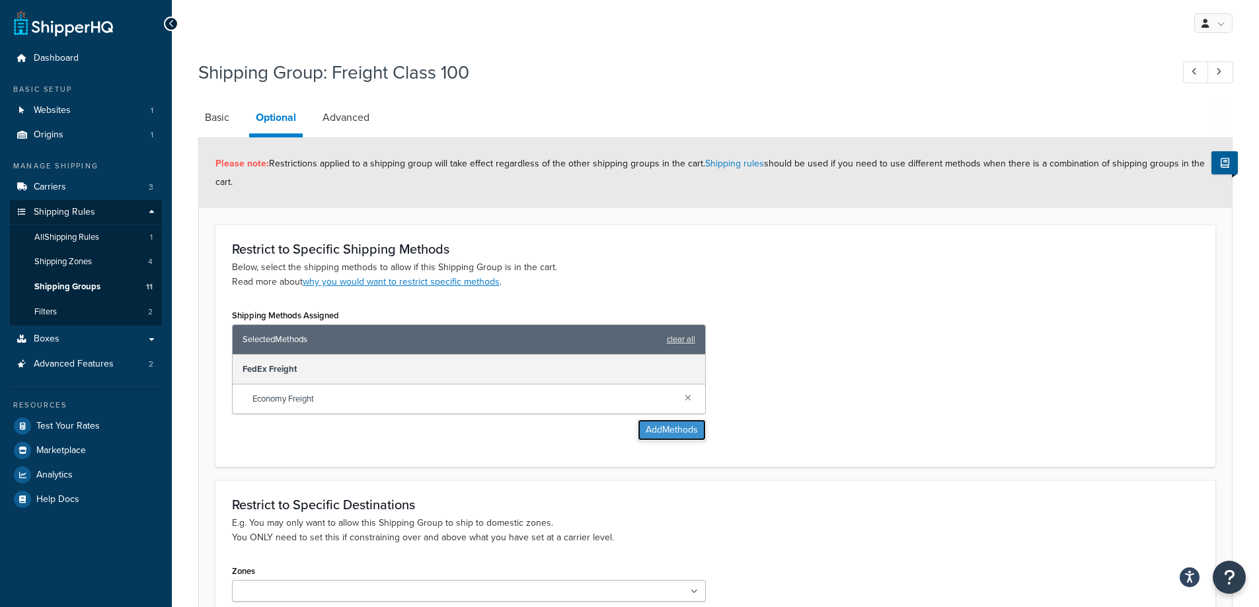
click at [662, 439] on button "Add Methods" at bounding box center [672, 430] width 68 height 21
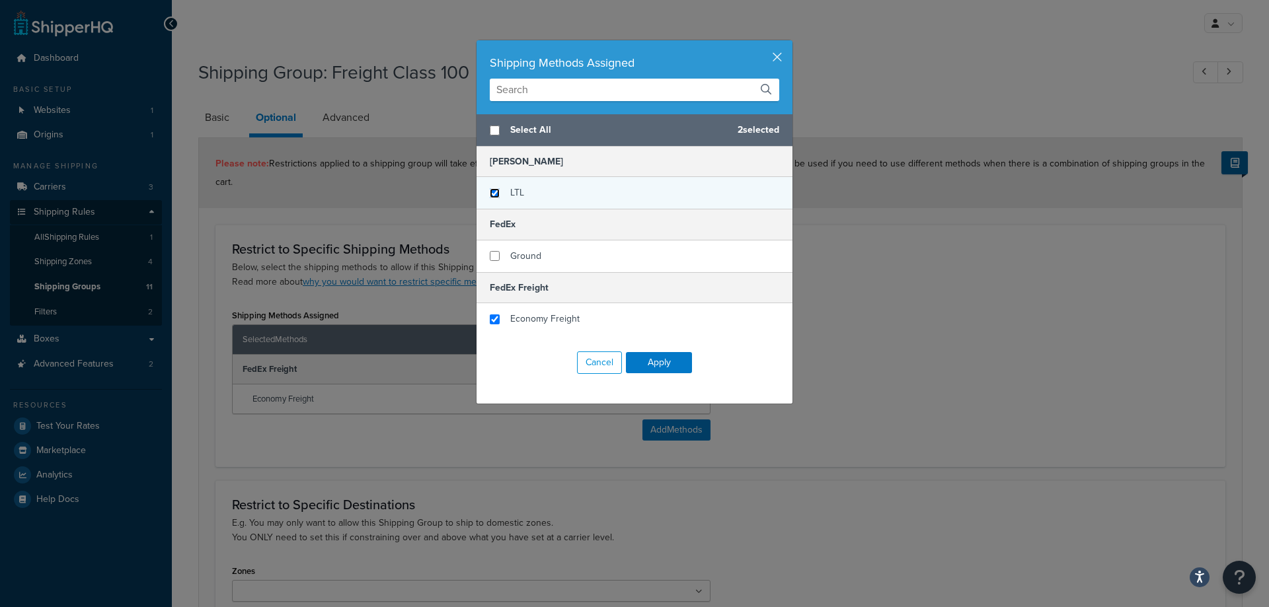
click at [490, 193] on input "checkbox" at bounding box center [495, 193] width 10 height 10
checkbox input "true"
click at [660, 367] on button "Apply" at bounding box center [659, 362] width 66 height 21
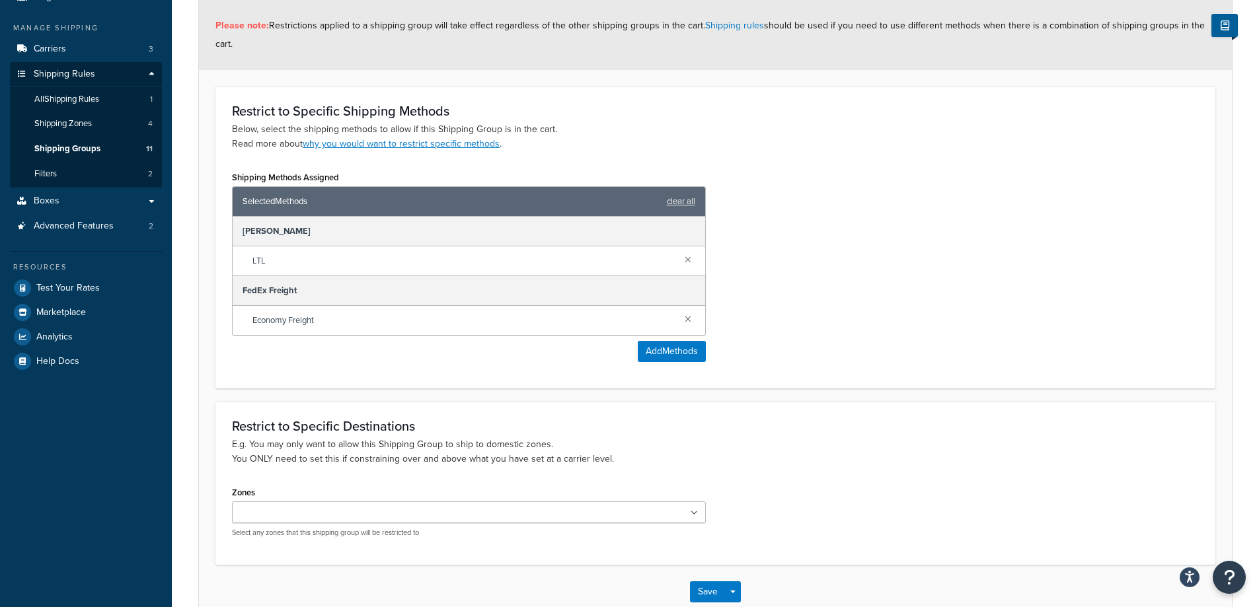
scroll to position [218, 0]
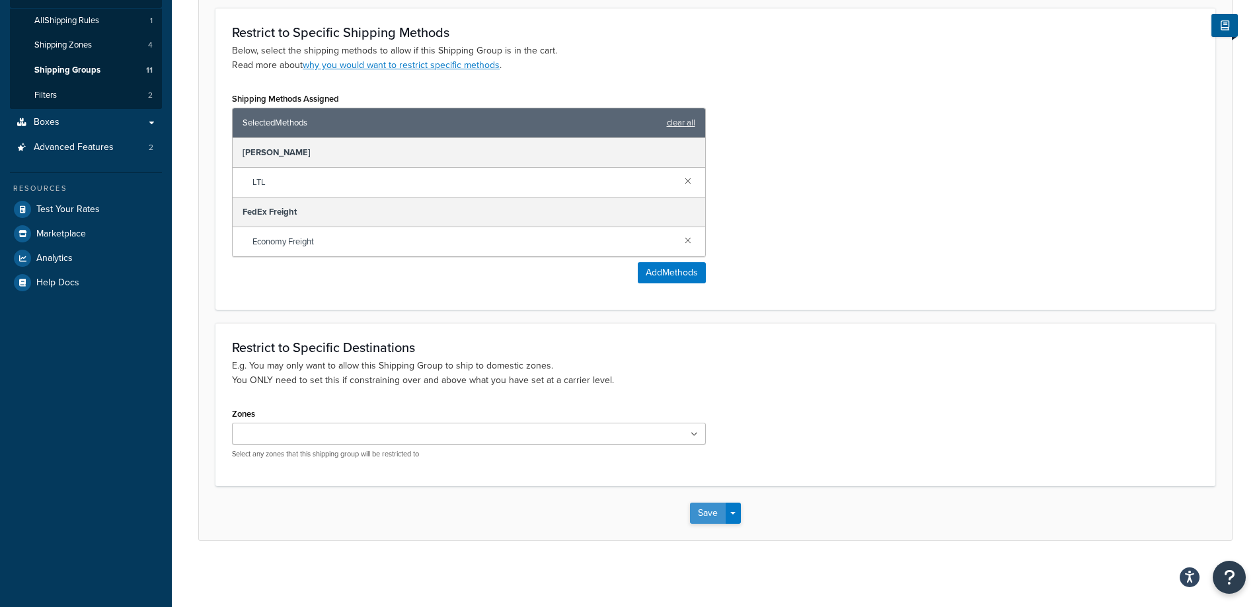
click at [714, 515] on button "Save" at bounding box center [708, 513] width 36 height 21
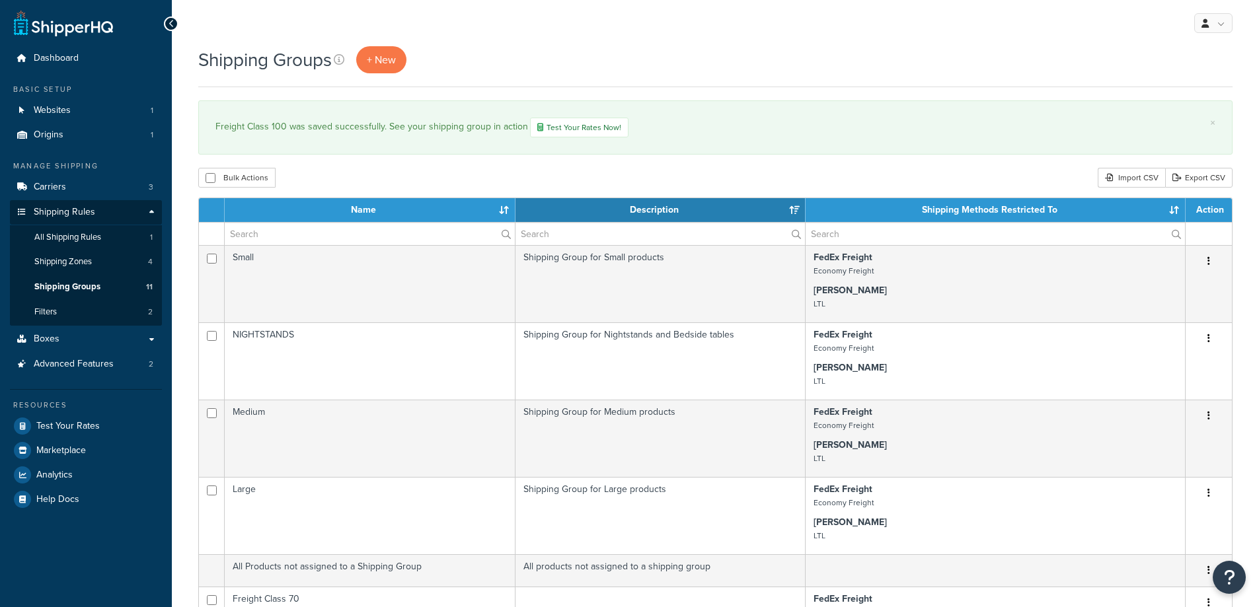
select select "15"
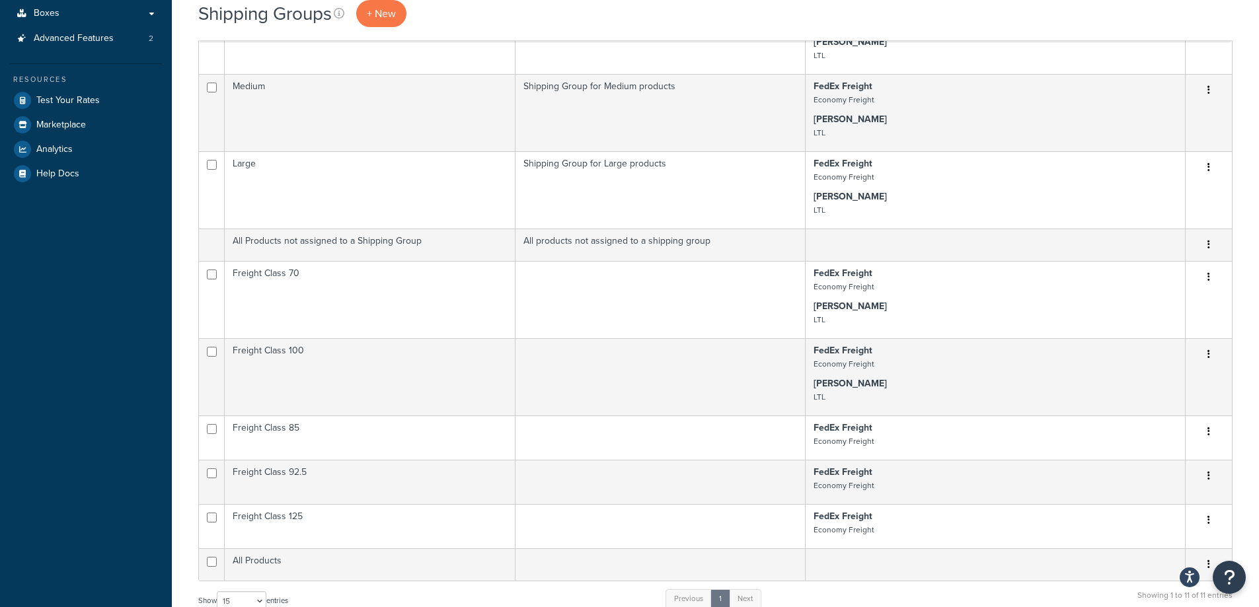
scroll to position [330, 0]
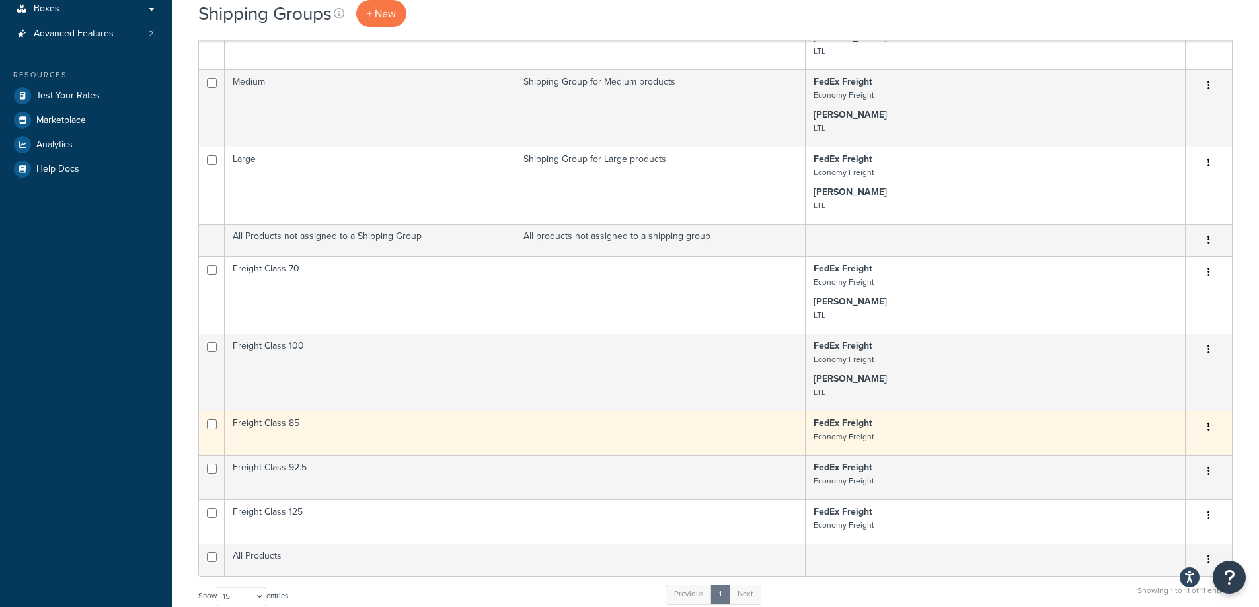
click at [1212, 438] on button "button" at bounding box center [1208, 427] width 19 height 21
click at [1149, 467] on link "Edit" at bounding box center [1155, 462] width 104 height 27
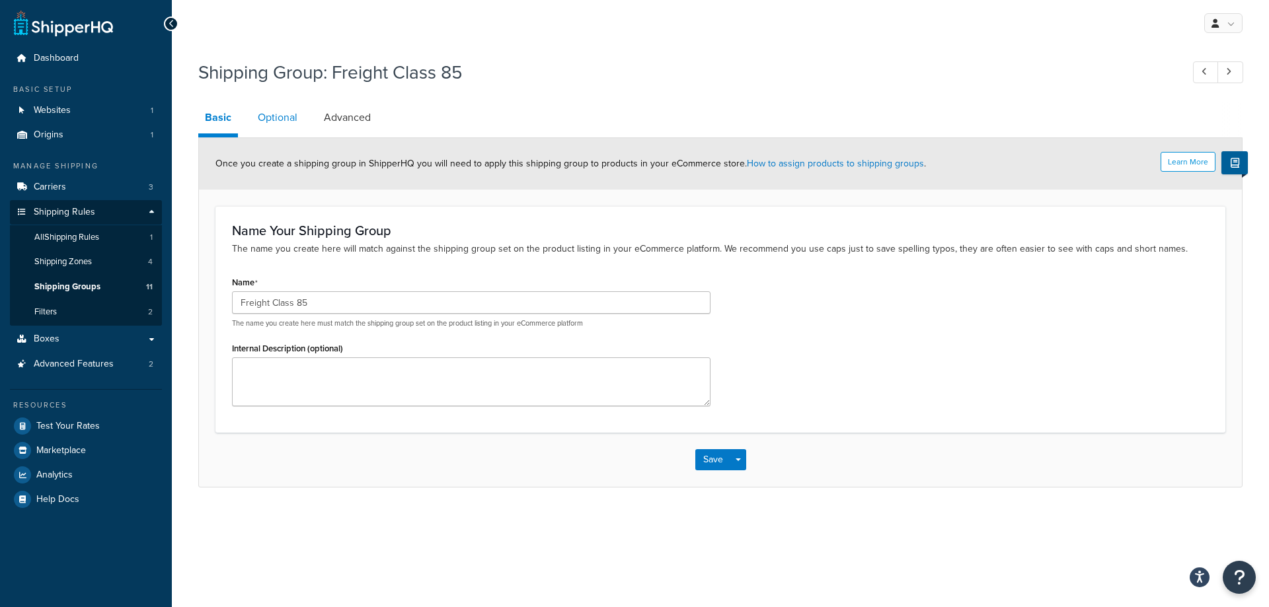
click at [282, 123] on link "Optional" at bounding box center [277, 118] width 53 height 32
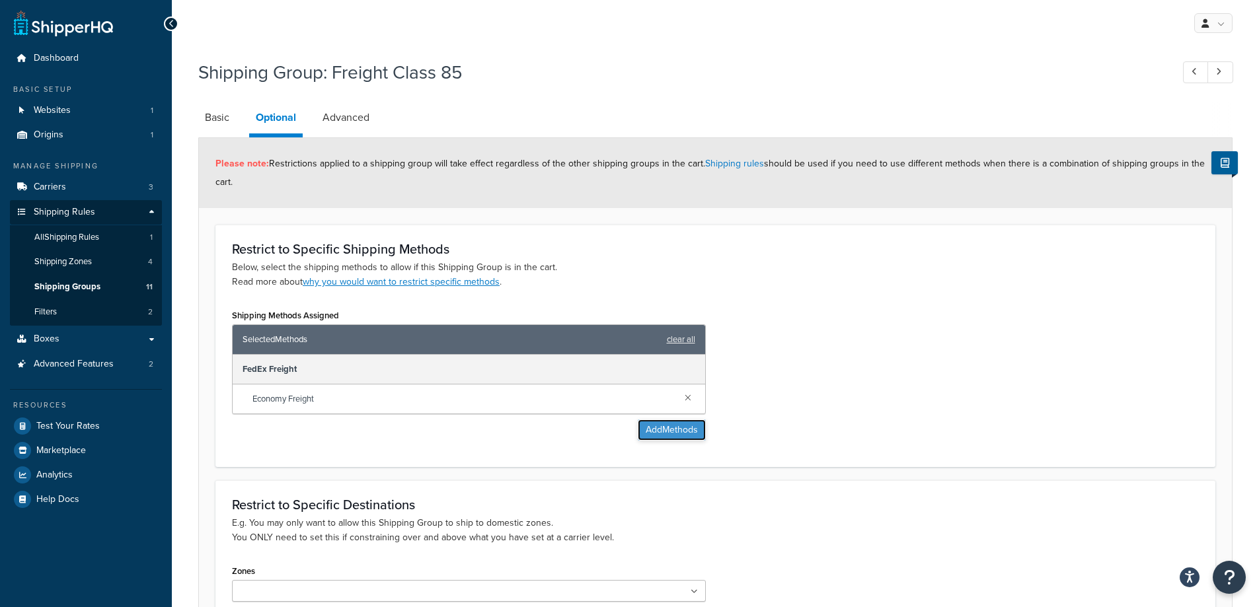
click at [663, 427] on button "Add Methods" at bounding box center [672, 430] width 68 height 21
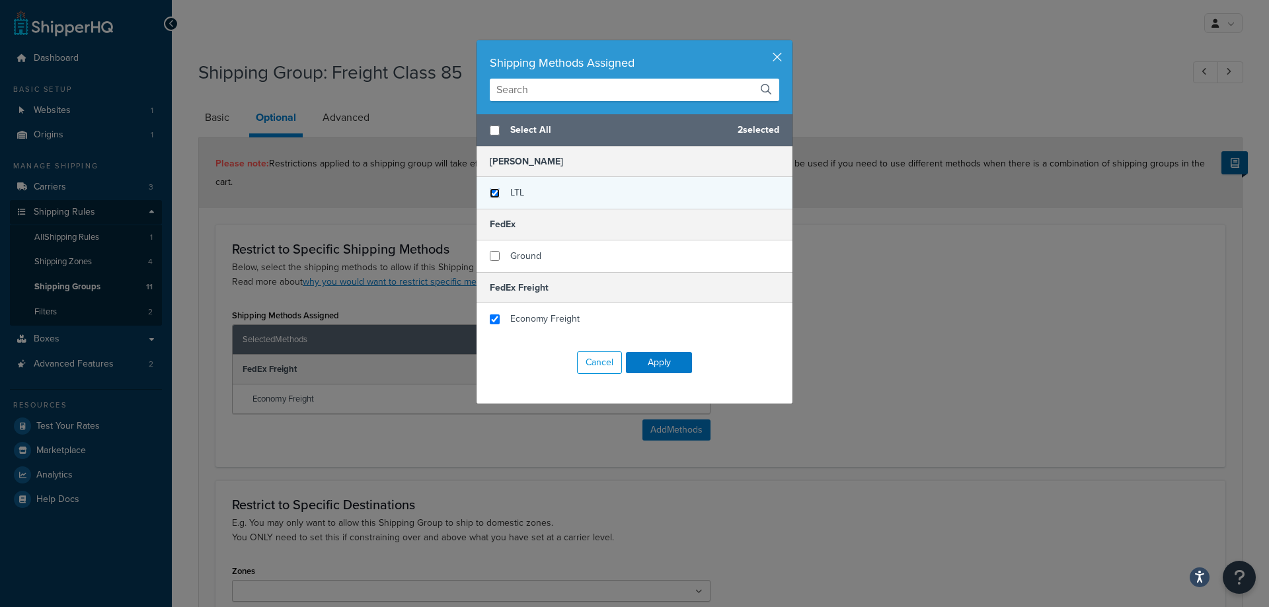
click at [490, 190] on input "checkbox" at bounding box center [495, 193] width 10 height 10
checkbox input "true"
click at [640, 367] on button "Apply" at bounding box center [659, 362] width 66 height 21
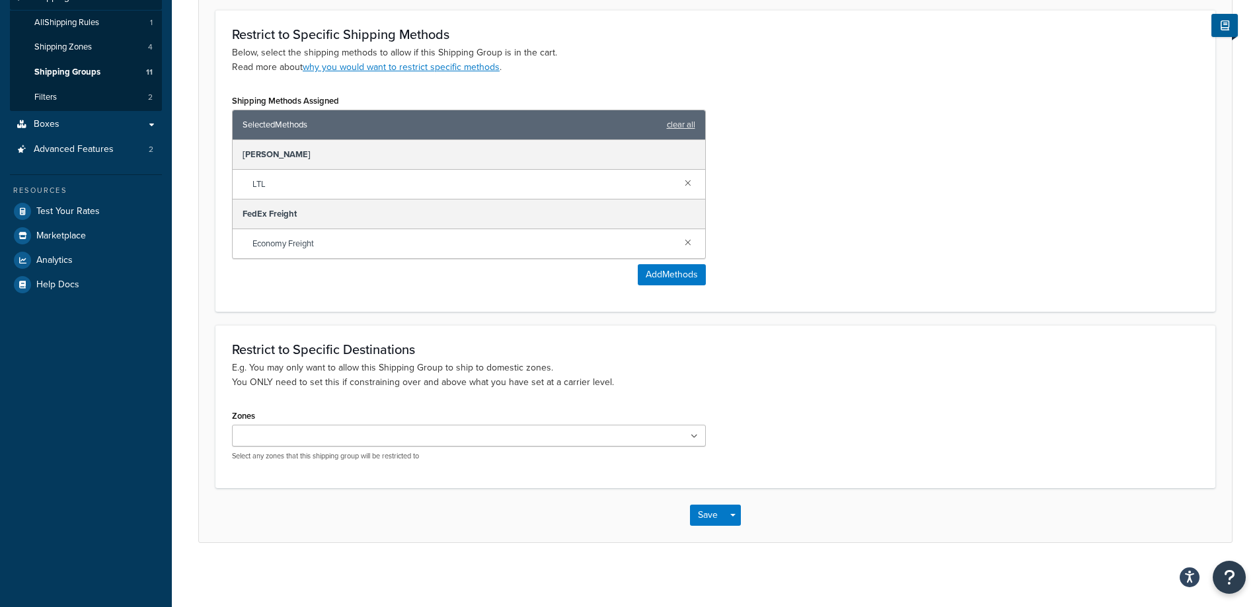
scroll to position [218, 0]
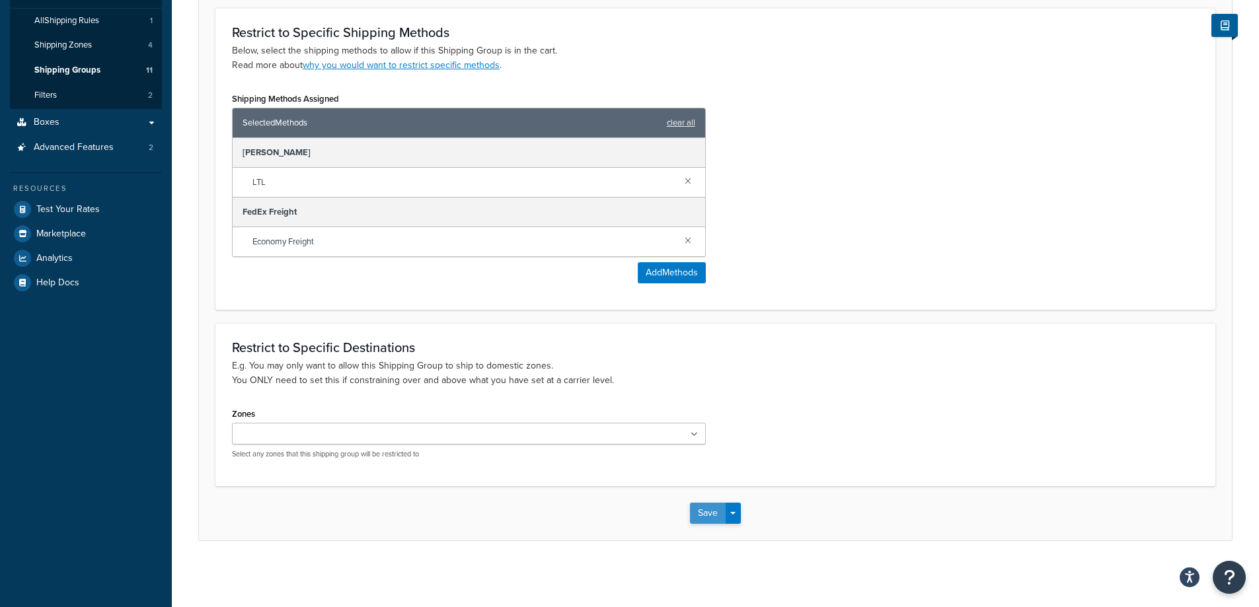
click at [698, 517] on button "Save" at bounding box center [708, 513] width 36 height 21
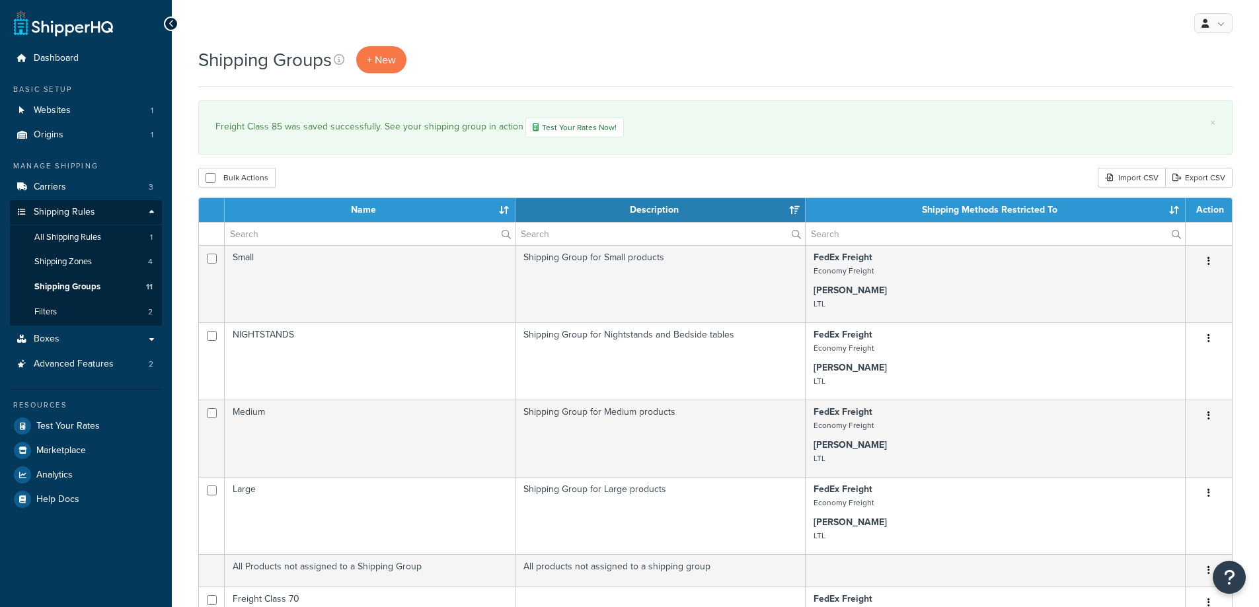
select select "15"
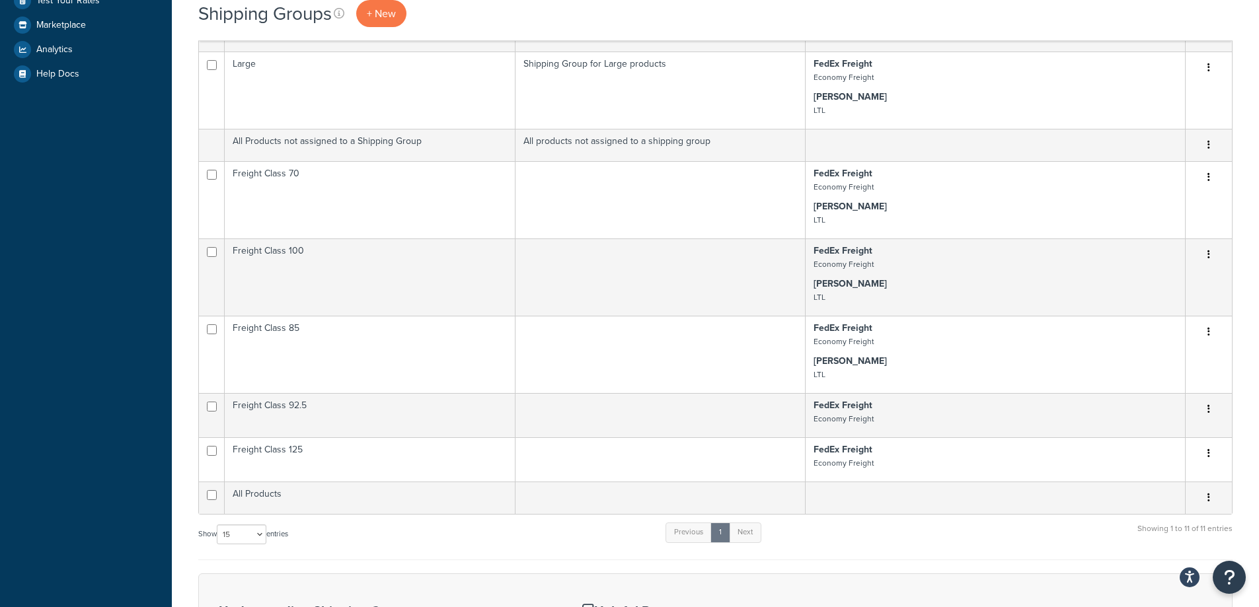
scroll to position [463, 0]
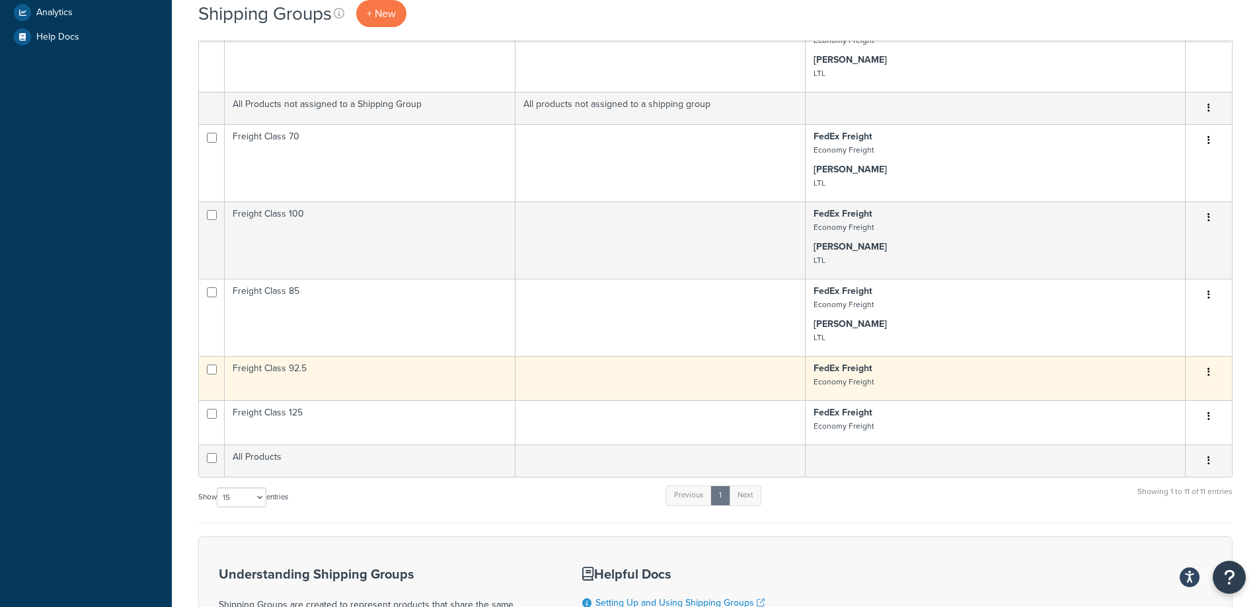
click at [1208, 377] on icon "button" at bounding box center [1208, 371] width 3 height 9
click at [1144, 410] on link "Edit" at bounding box center [1155, 409] width 104 height 27
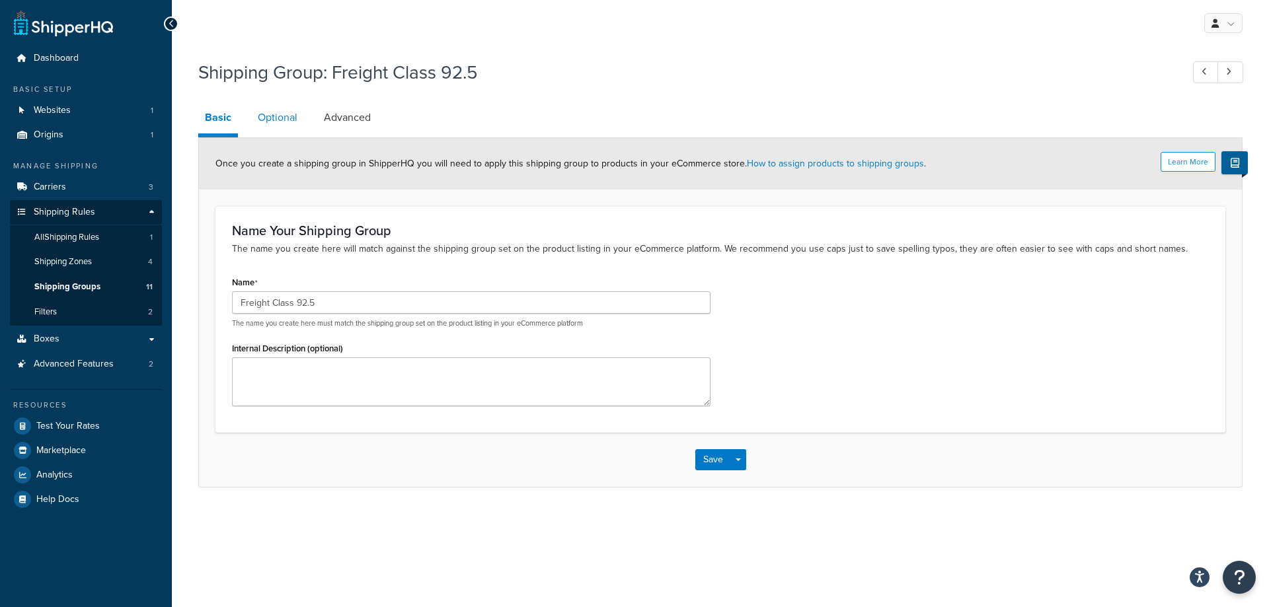
click at [260, 115] on link "Optional" at bounding box center [277, 118] width 53 height 32
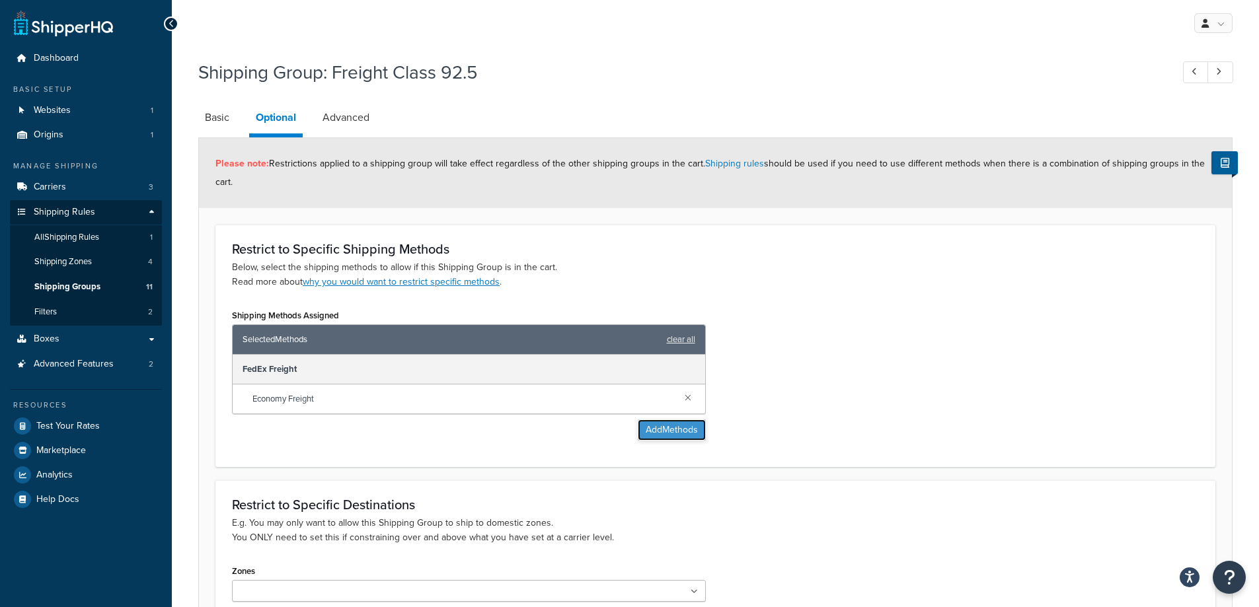
click at [687, 432] on button "Add Methods" at bounding box center [672, 430] width 68 height 21
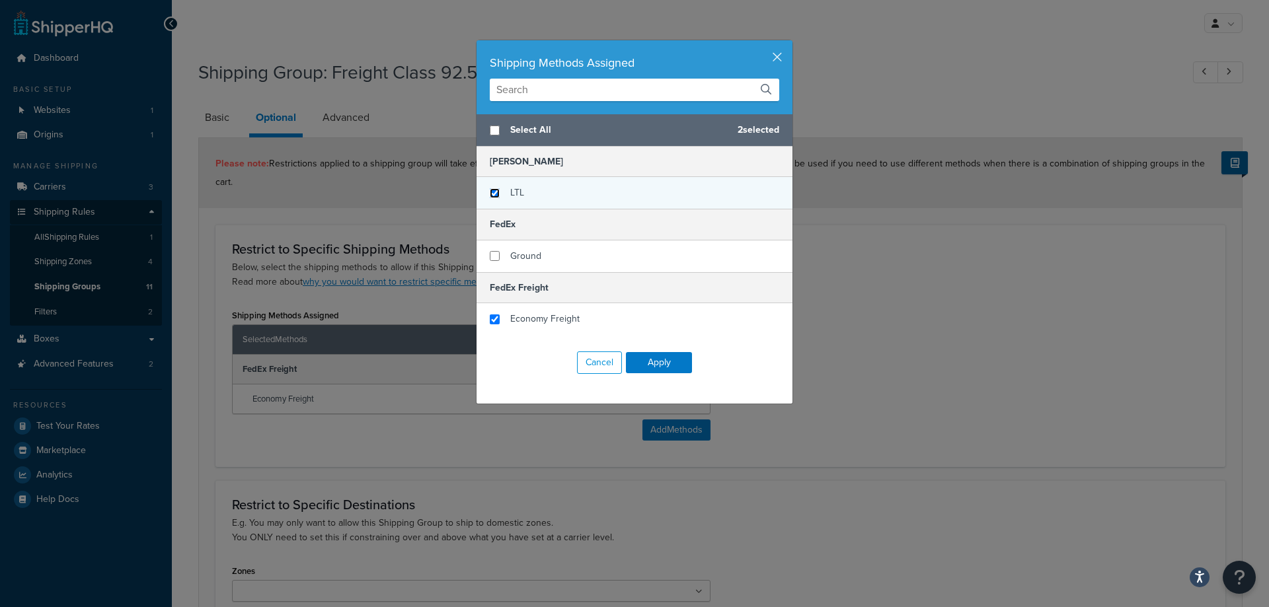
click at [490, 195] on input "checkbox" at bounding box center [495, 193] width 10 height 10
checkbox input "true"
click at [645, 368] on button "Apply" at bounding box center [659, 362] width 66 height 21
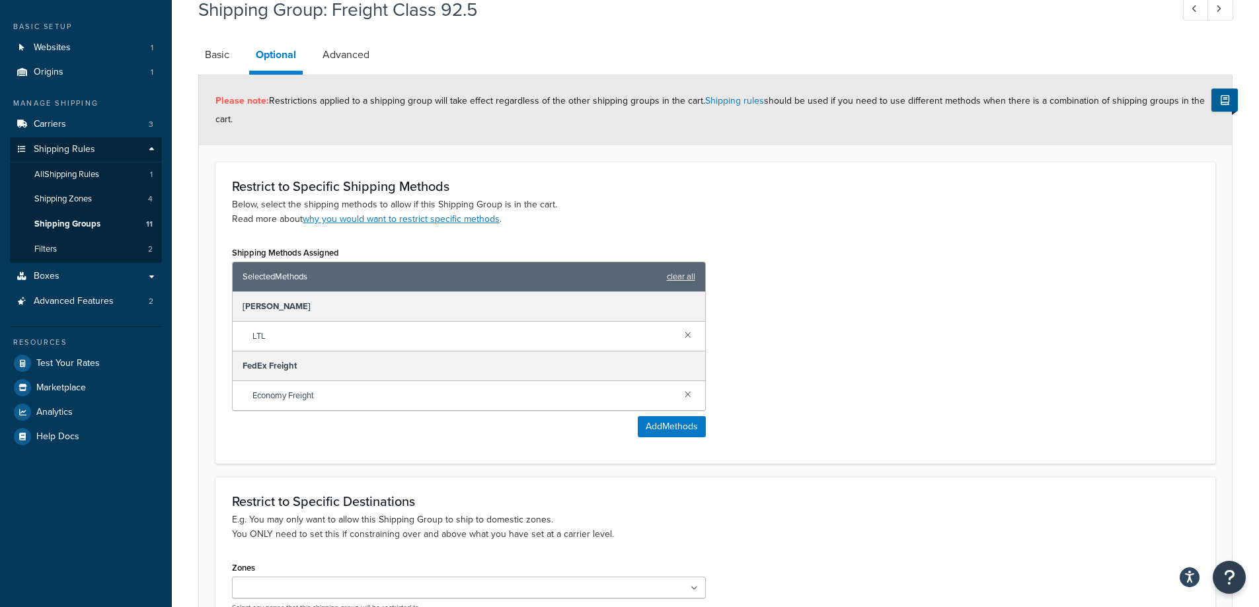
scroll to position [218, 0]
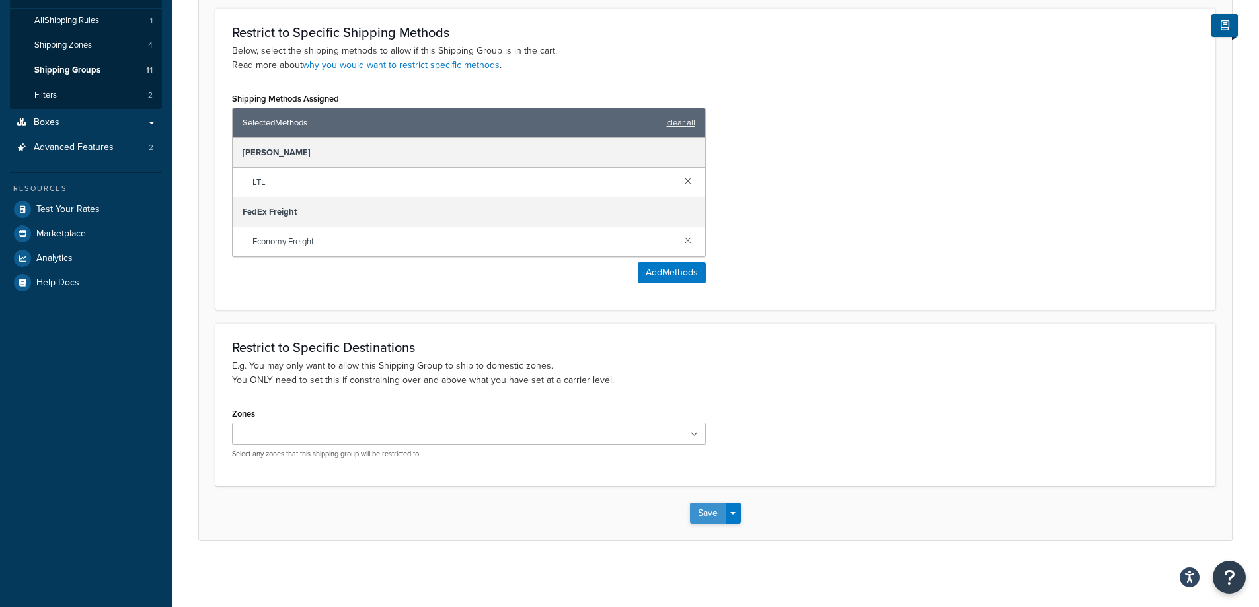
click at [703, 516] on button "Save" at bounding box center [708, 513] width 36 height 21
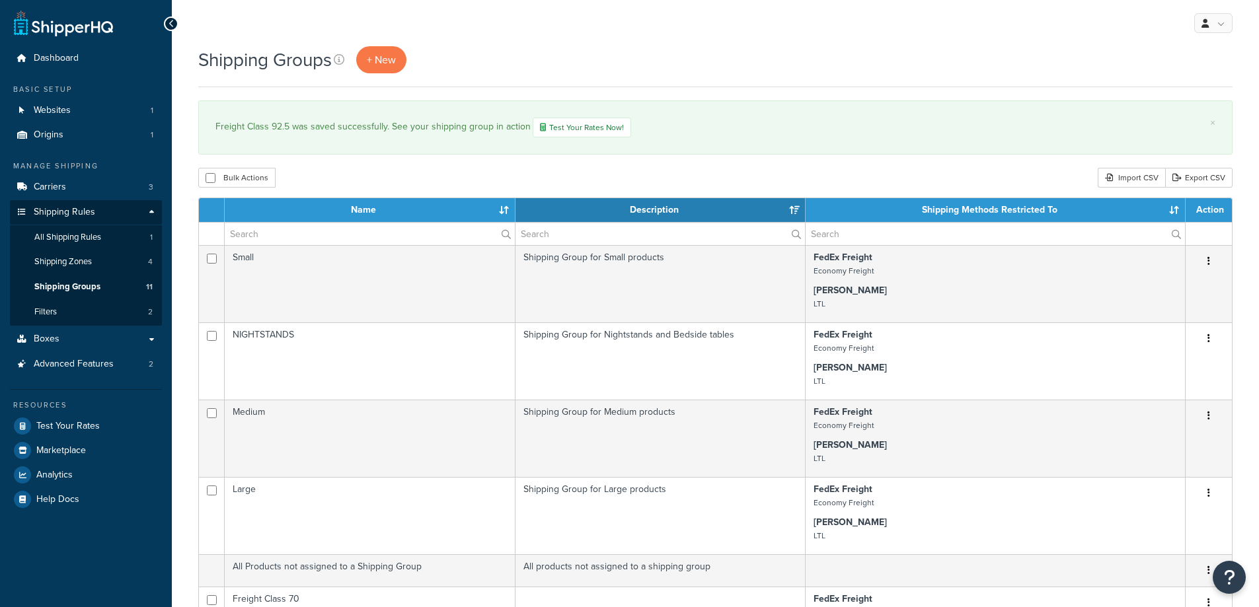
select select "15"
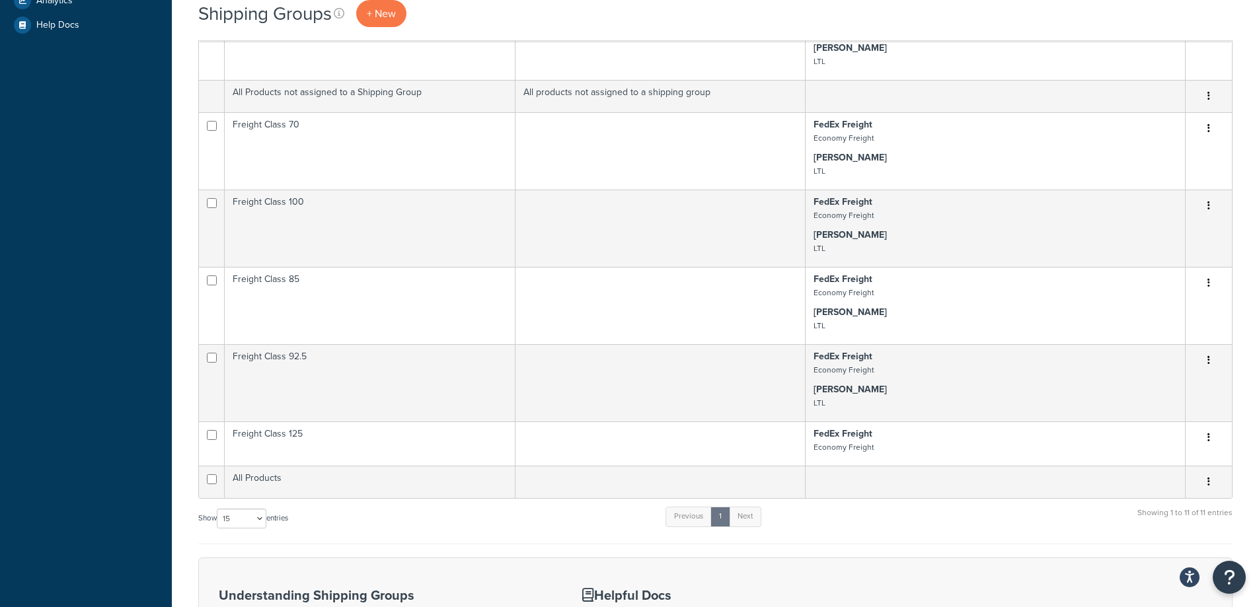
scroll to position [595, 0]
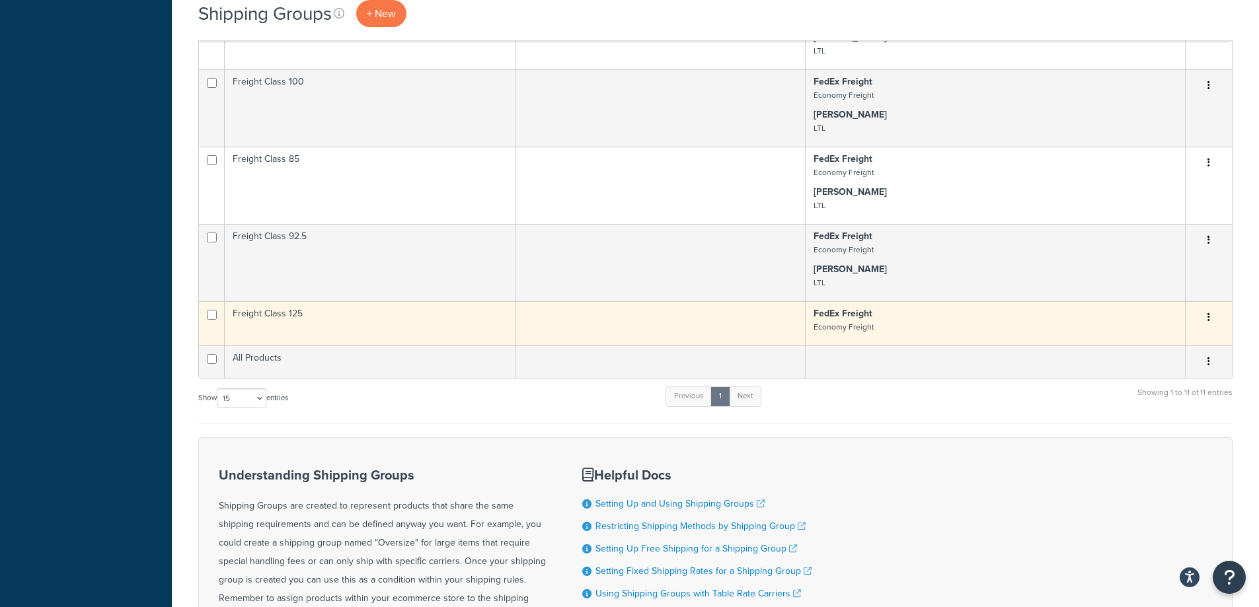
click at [1214, 328] on button "button" at bounding box center [1208, 317] width 19 height 21
click at [1130, 355] on link "Edit" at bounding box center [1155, 355] width 104 height 27
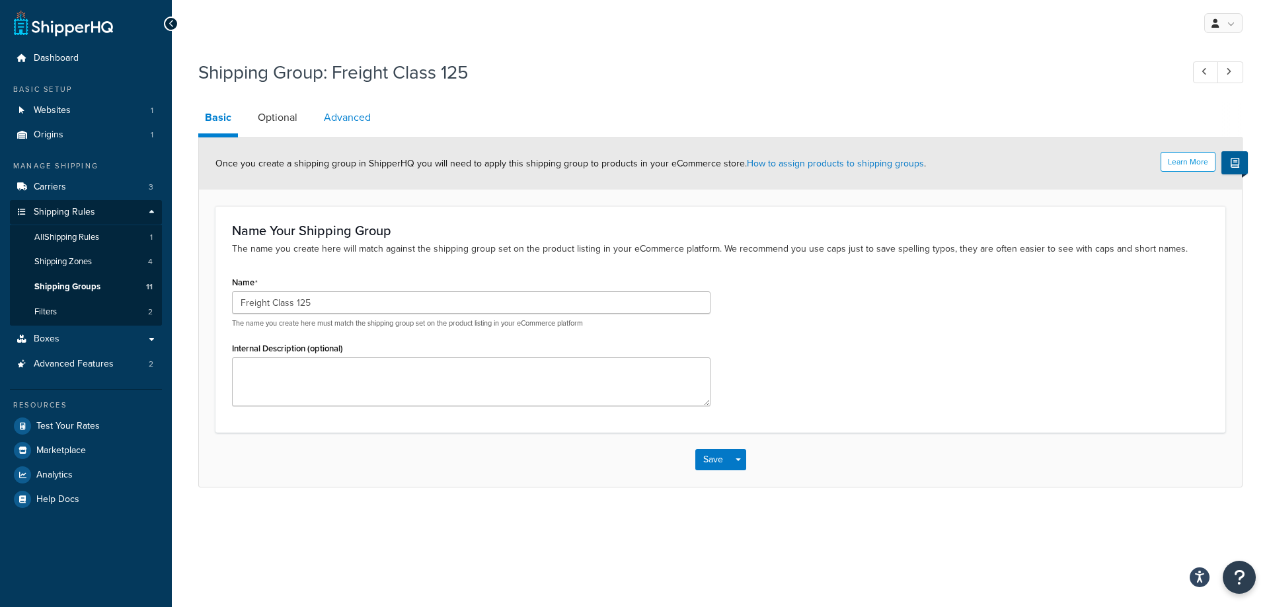
click at [345, 124] on link "Advanced" at bounding box center [347, 118] width 60 height 32
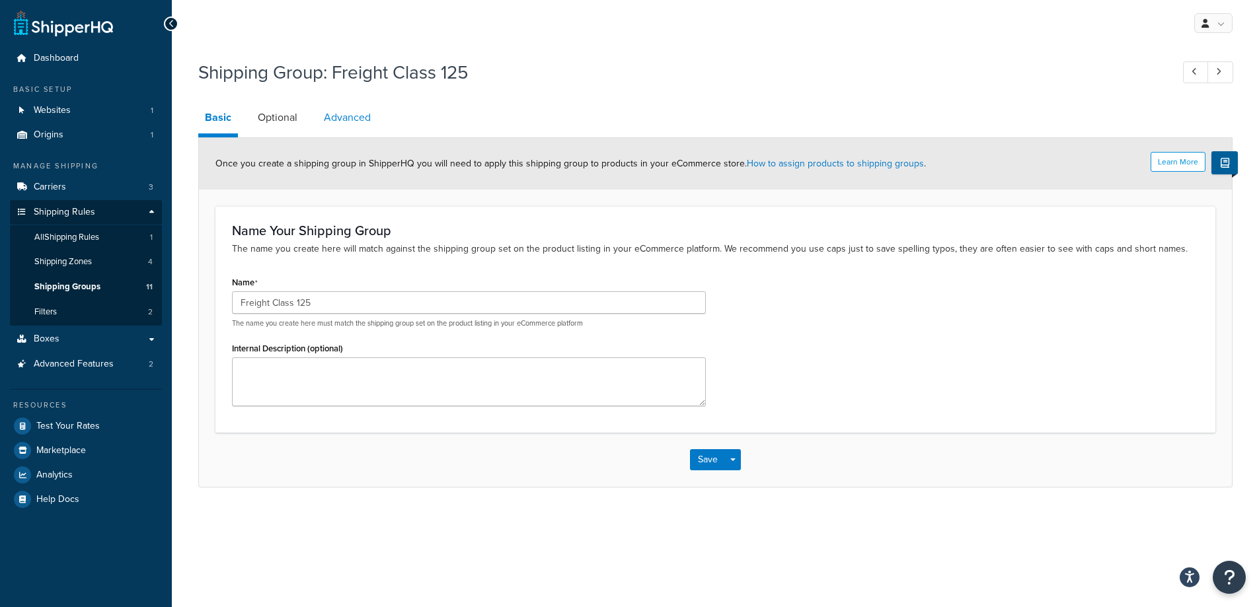
select select "125"
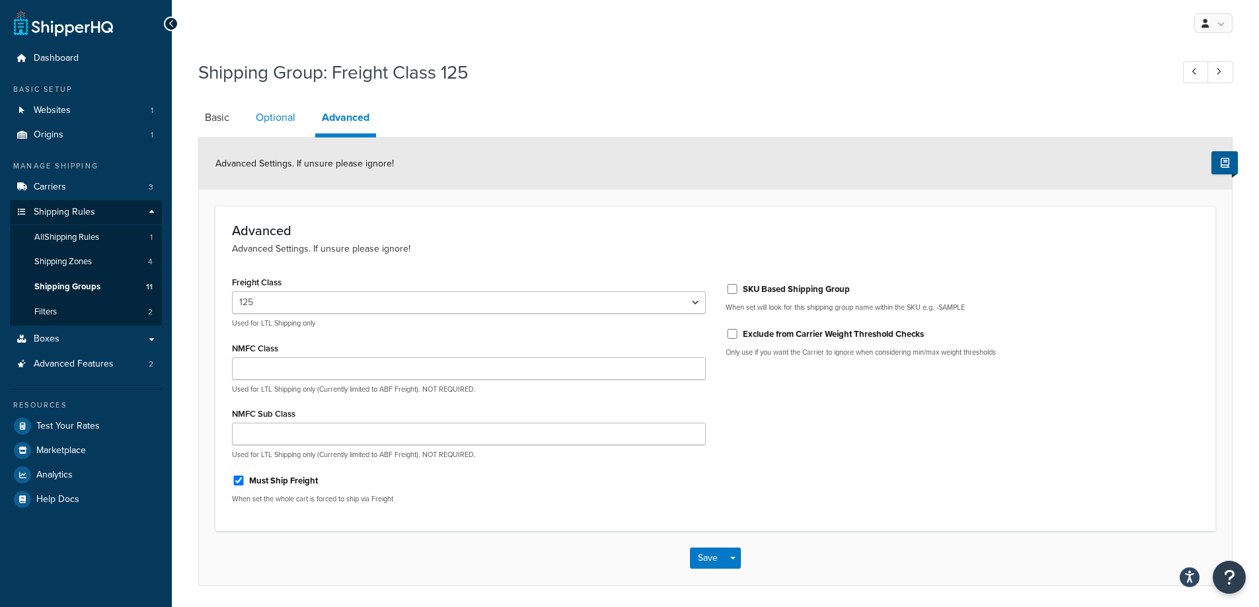
click at [275, 124] on link "Optional" at bounding box center [275, 118] width 53 height 32
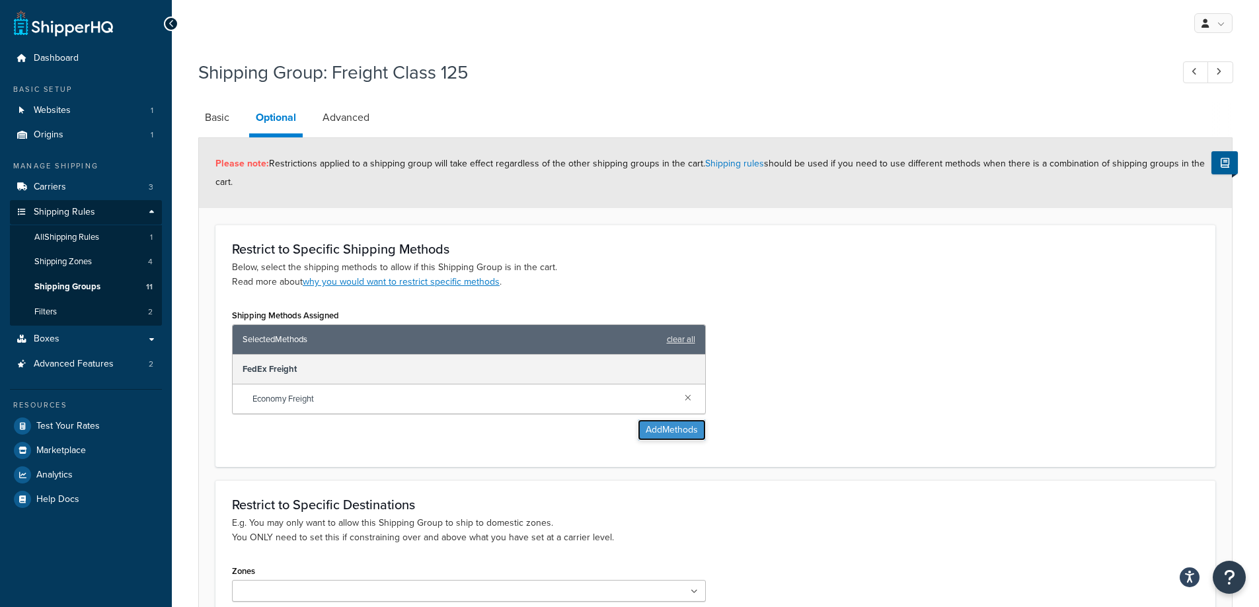
click at [655, 436] on button "Add Methods" at bounding box center [672, 430] width 68 height 21
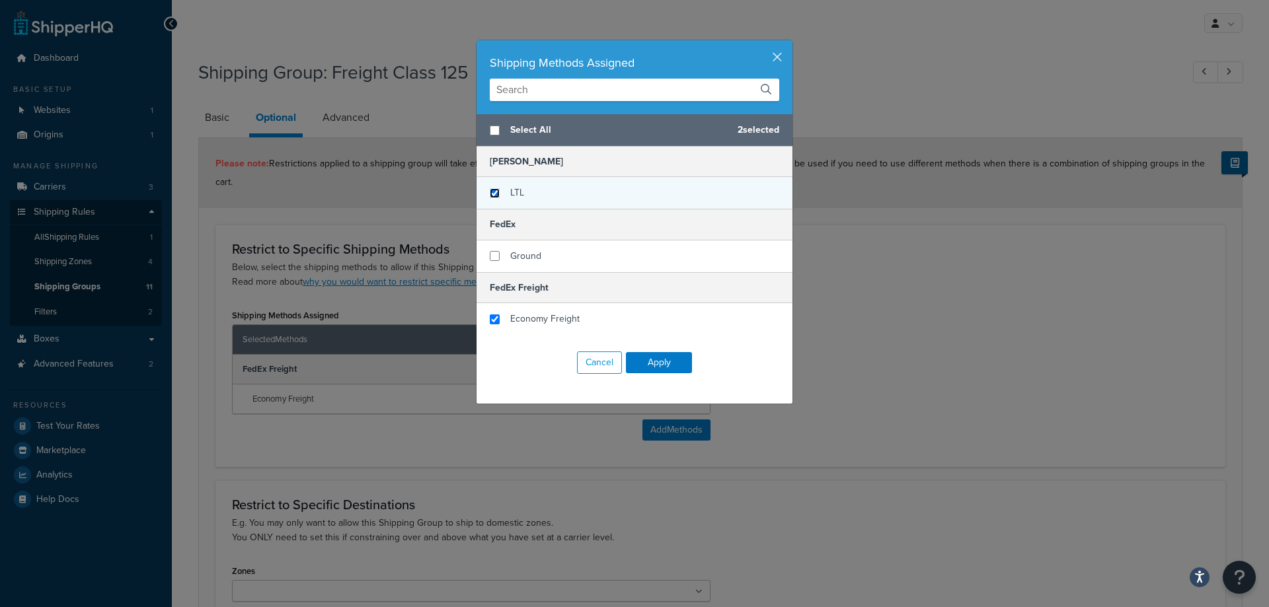
click at [493, 198] on input "checkbox" at bounding box center [495, 193] width 10 height 10
checkbox input "true"
click at [646, 365] on button "Apply" at bounding box center [659, 362] width 66 height 21
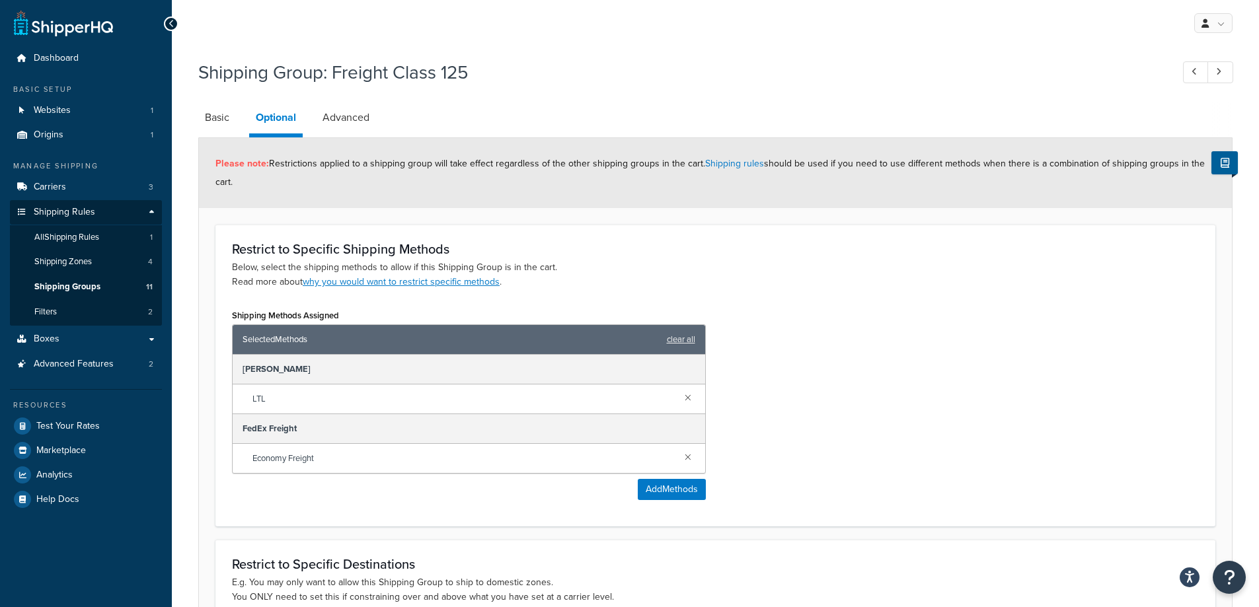
scroll to position [218, 0]
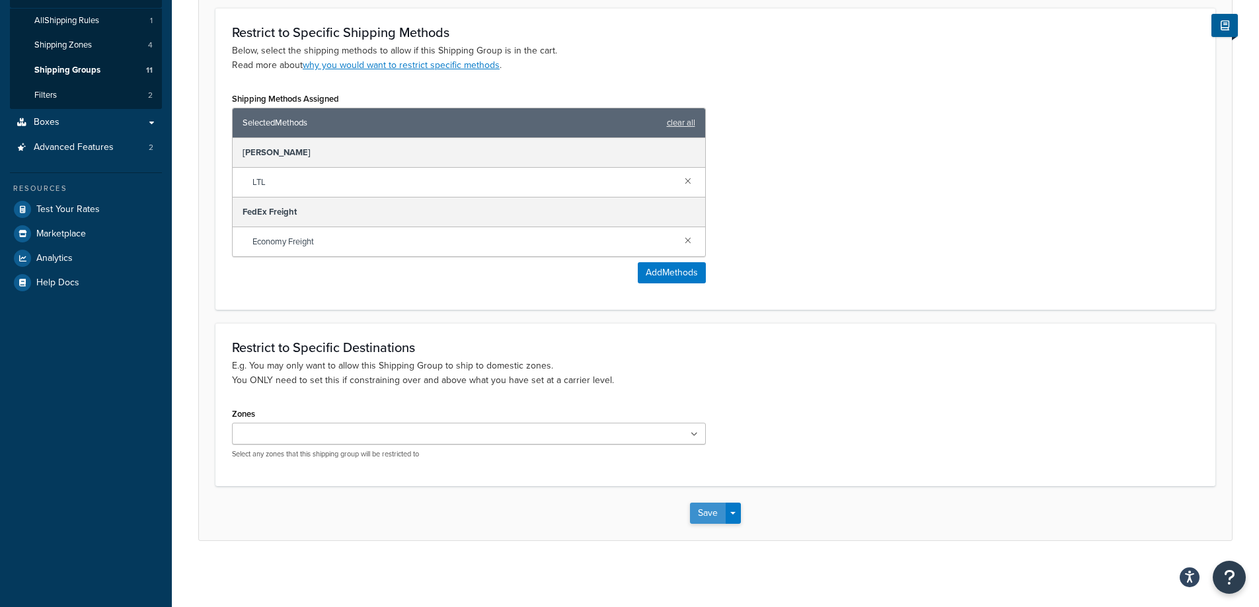
click at [696, 515] on button "Save" at bounding box center [708, 513] width 36 height 21
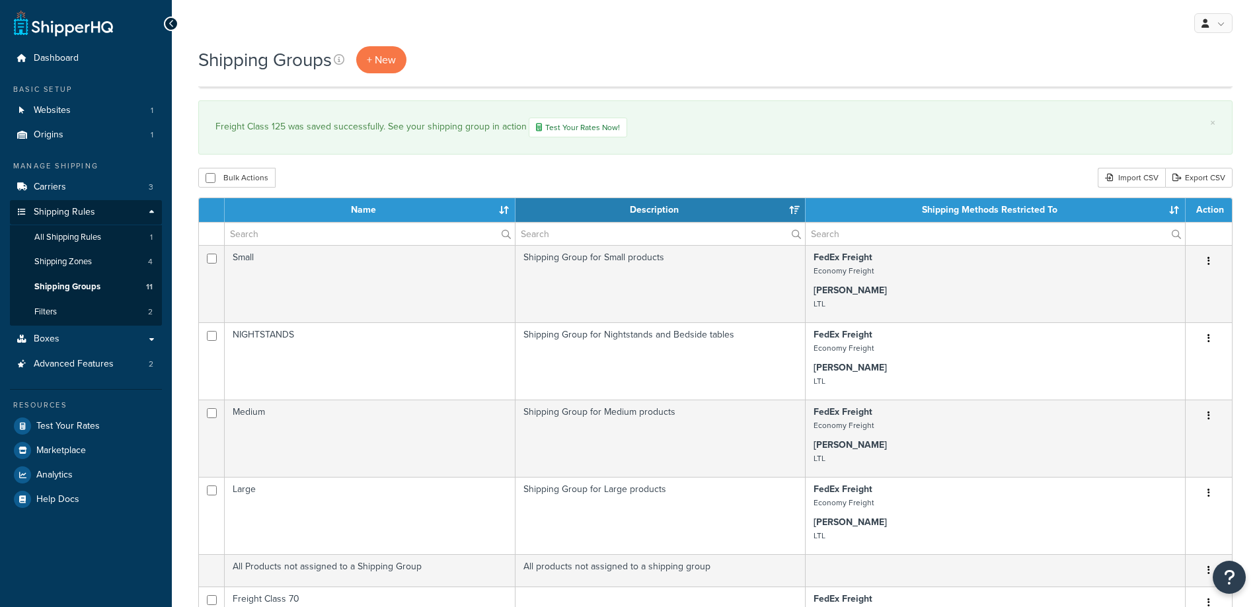
select select "15"
click at [65, 241] on span "All Shipping Rules" at bounding box center [67, 237] width 67 height 11
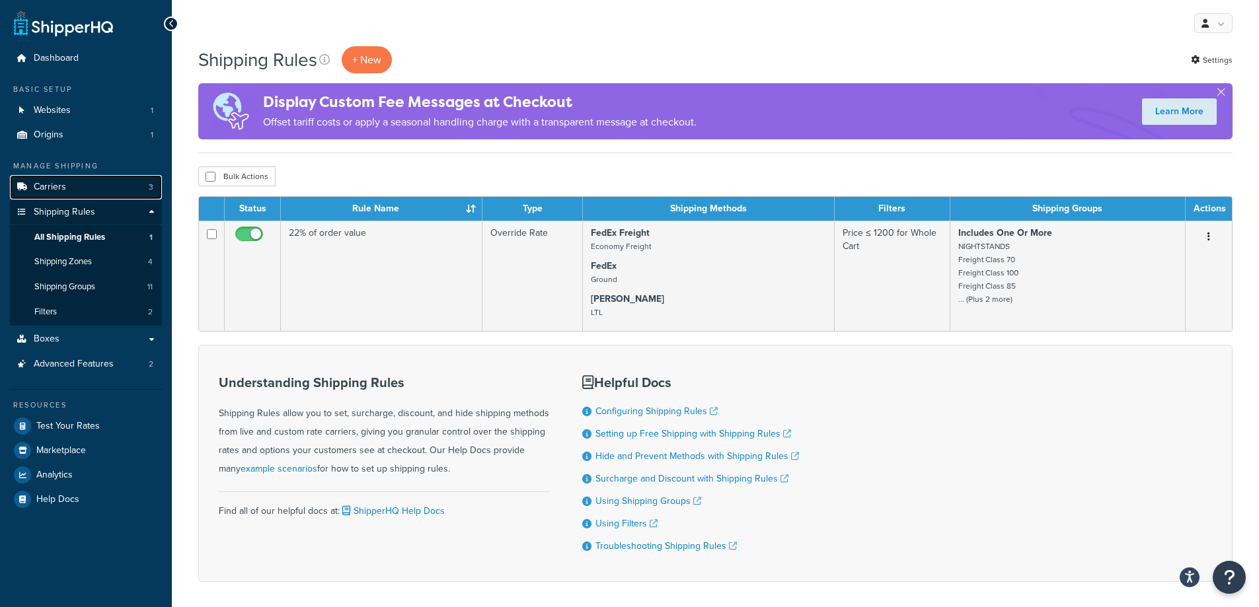
click at [49, 188] on span "Carriers" at bounding box center [50, 187] width 32 height 11
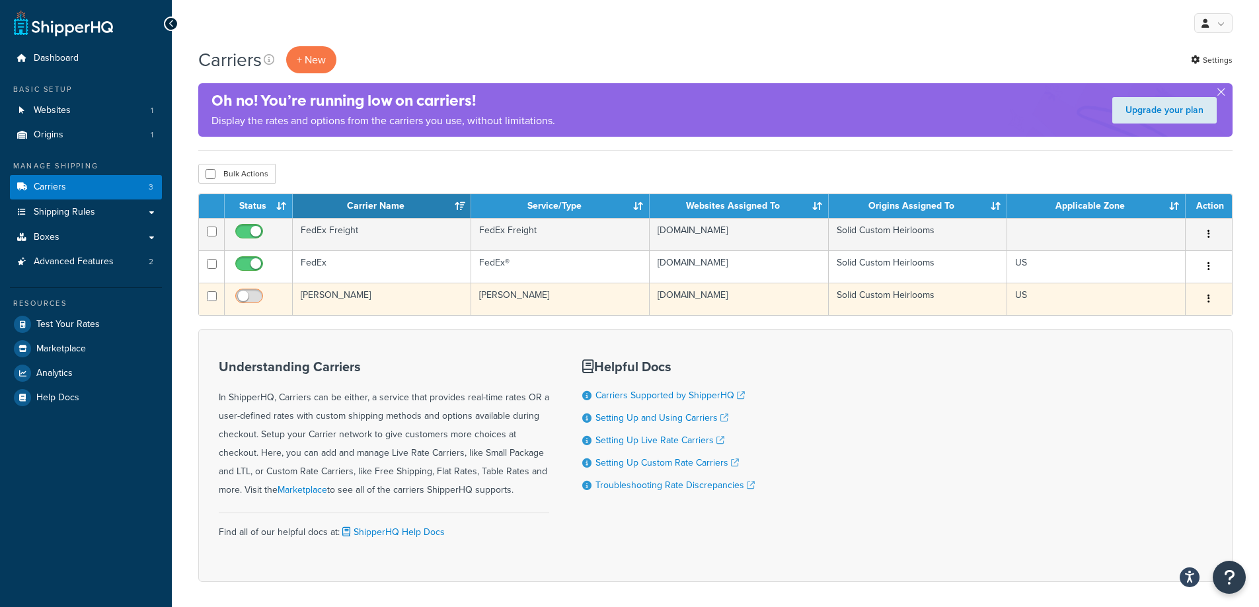
click at [256, 301] on input "checkbox" at bounding box center [251, 299] width 36 height 17
checkbox input "true"
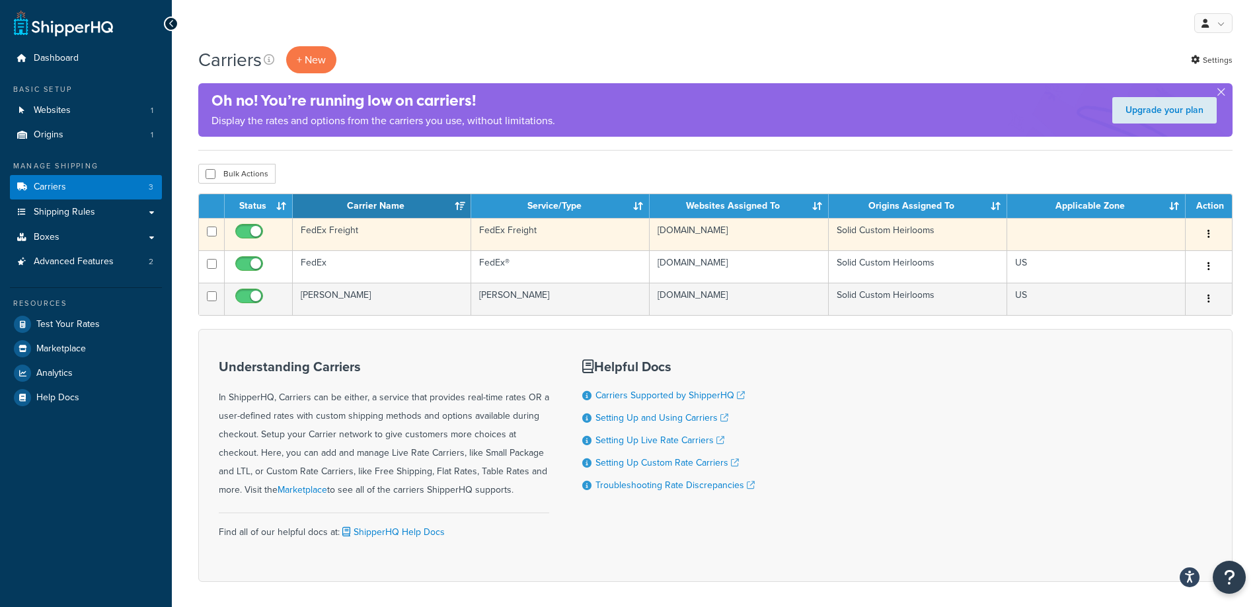
click at [243, 233] on input "checkbox" at bounding box center [251, 235] width 36 height 17
checkbox input "false"
